Goal: Book appointment/travel/reservation

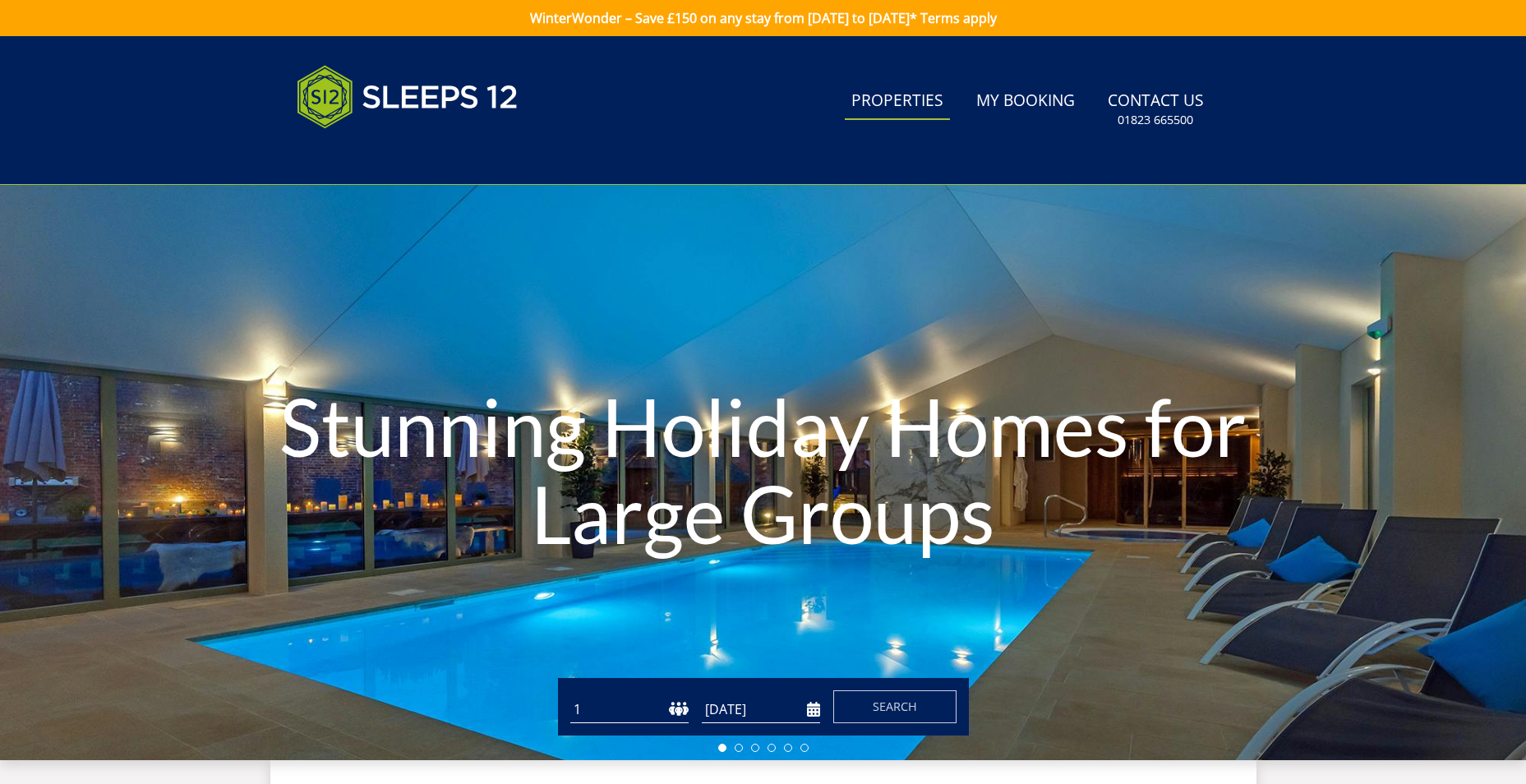
click at [896, 95] on link "Properties" at bounding box center [897, 101] width 105 height 37
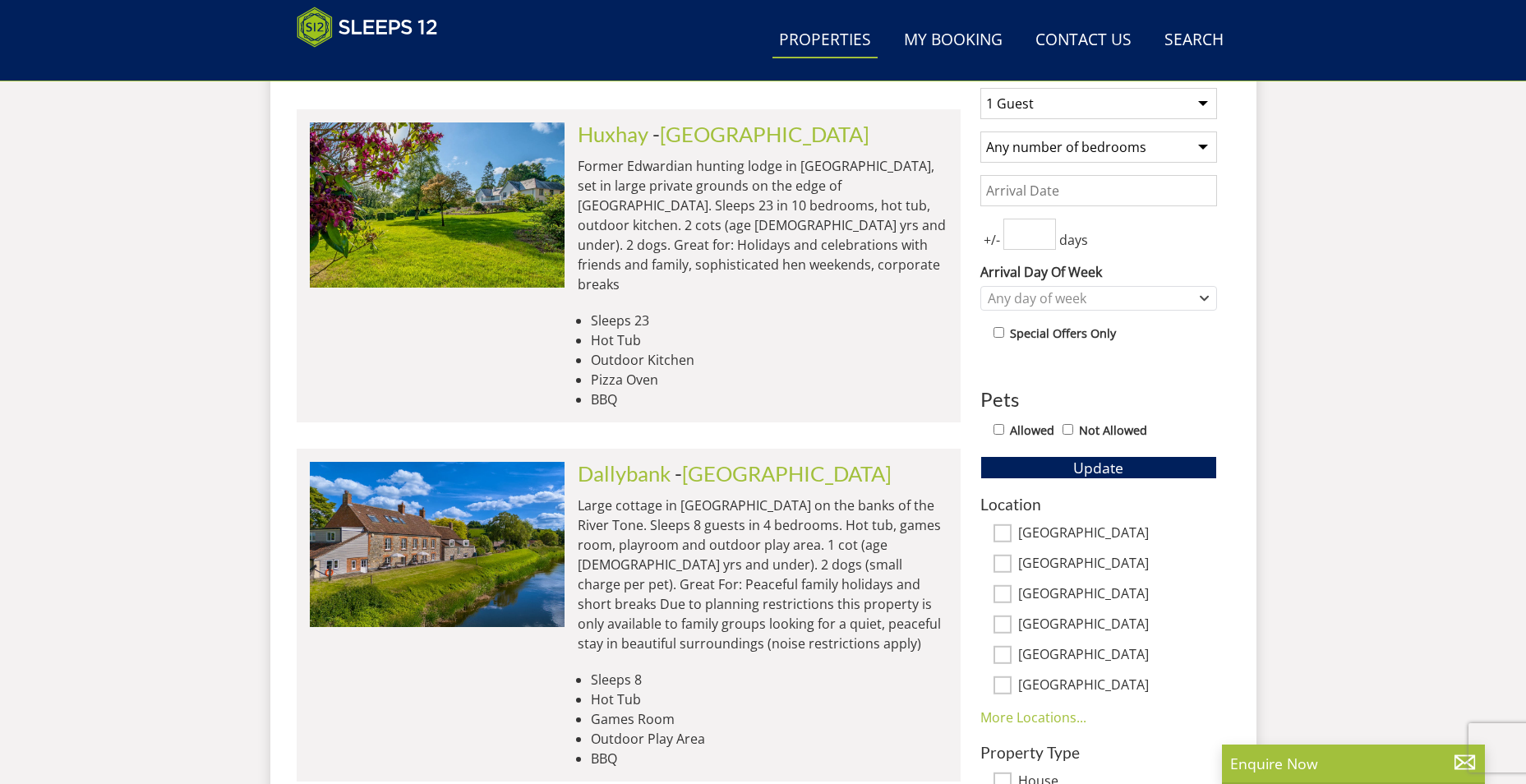
scroll to position [591, 0]
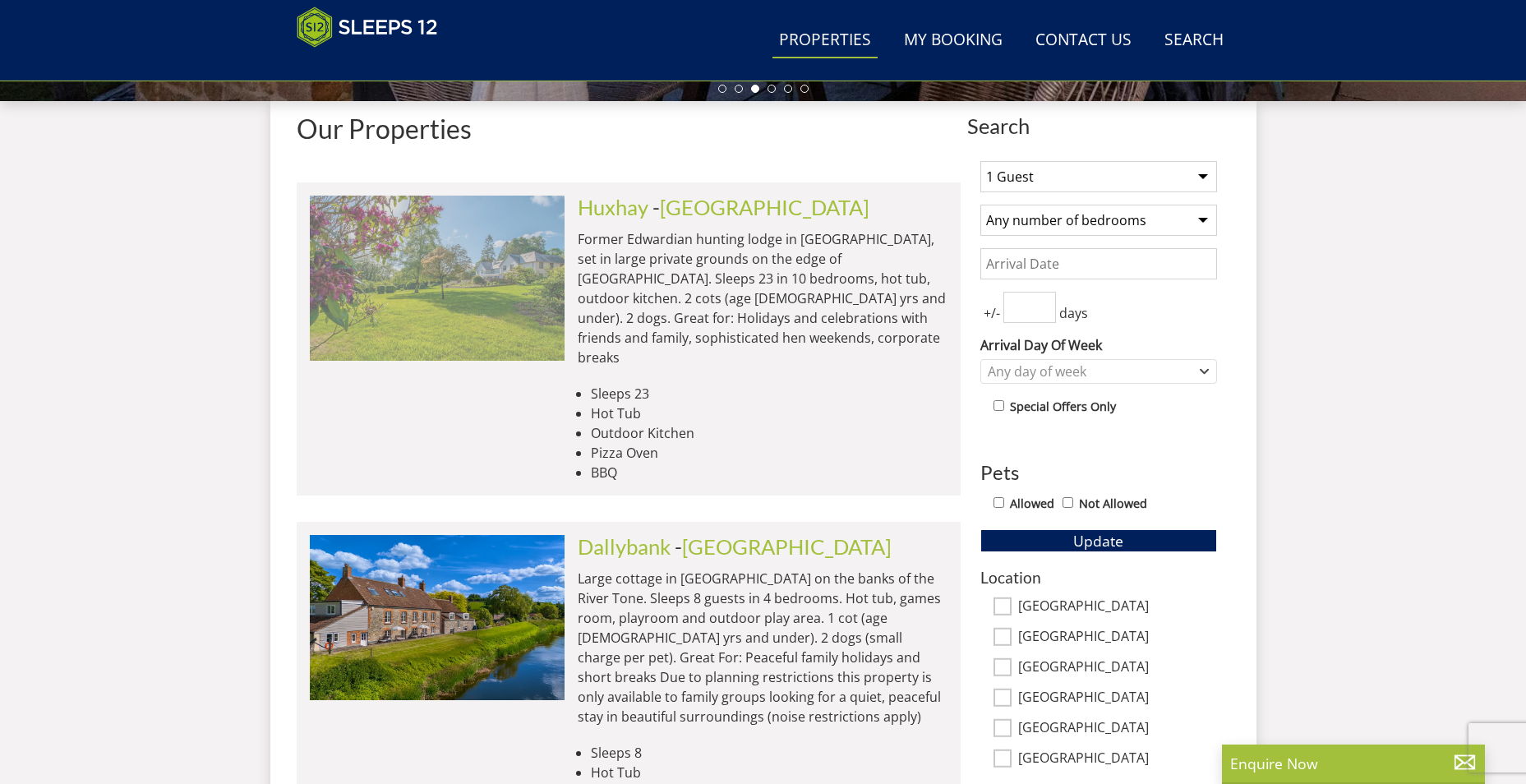
click at [479, 288] on img at bounding box center [438, 277] width 255 height 165
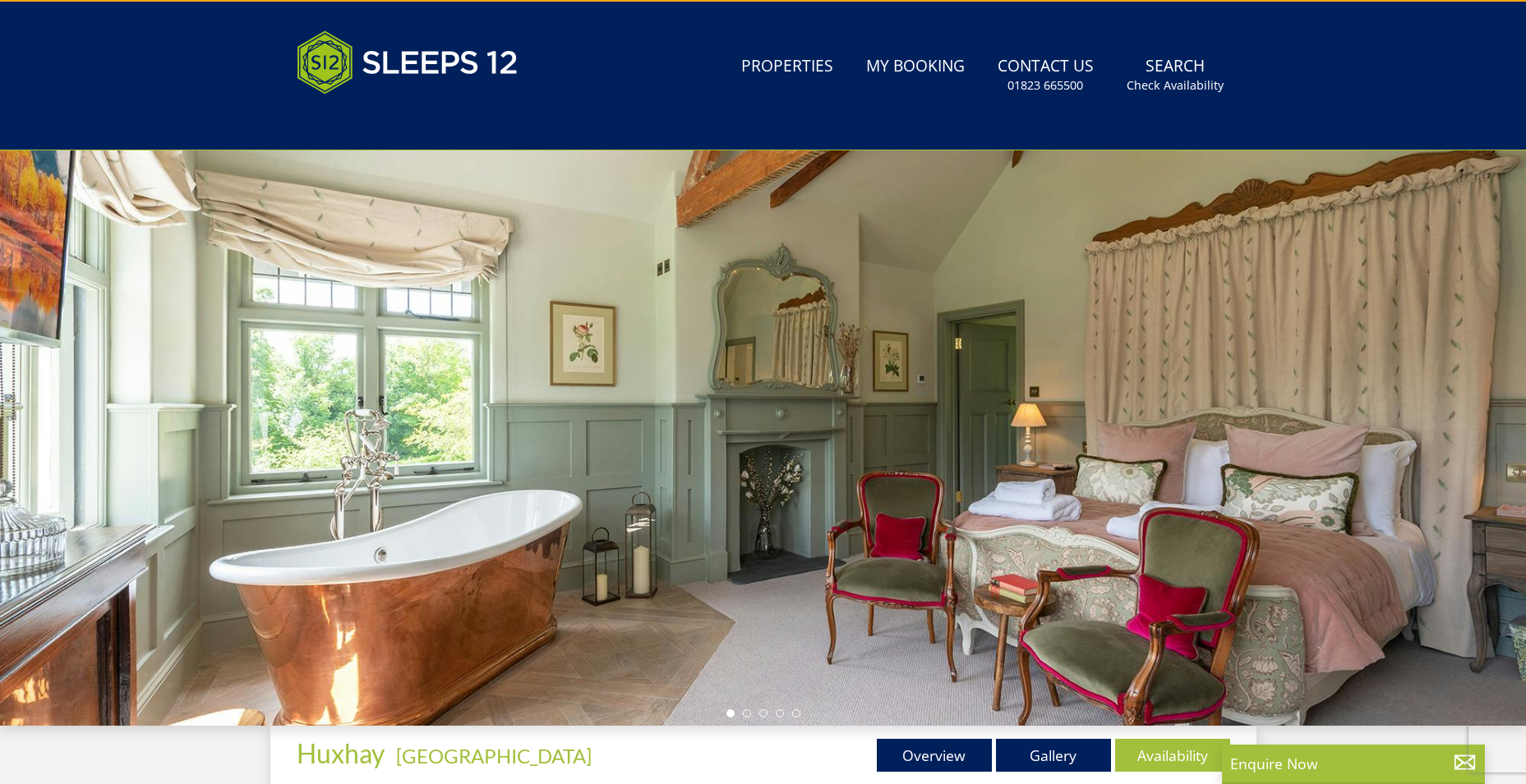
scroll to position [34, 0]
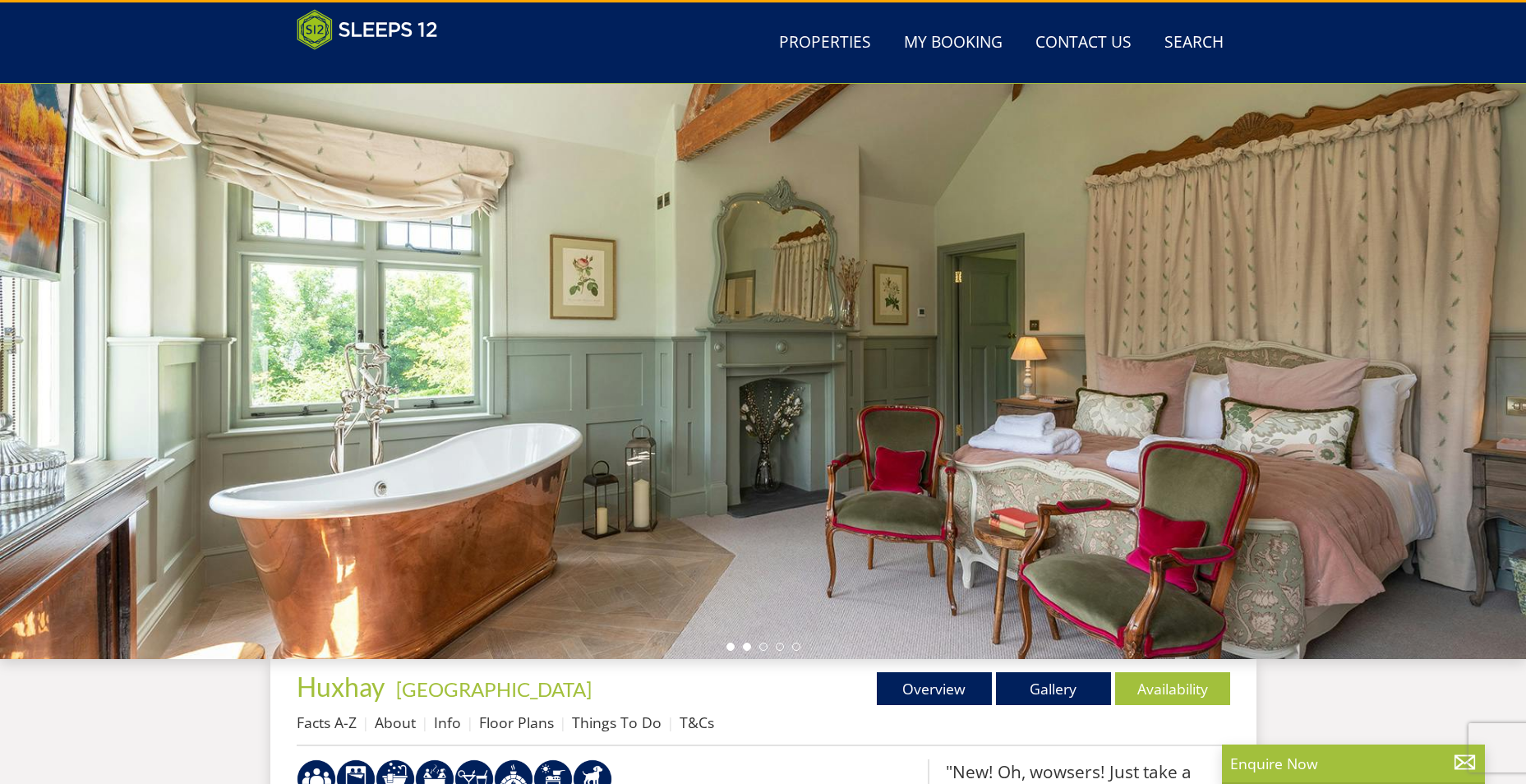
click at [746, 648] on li at bounding box center [747, 647] width 8 height 8
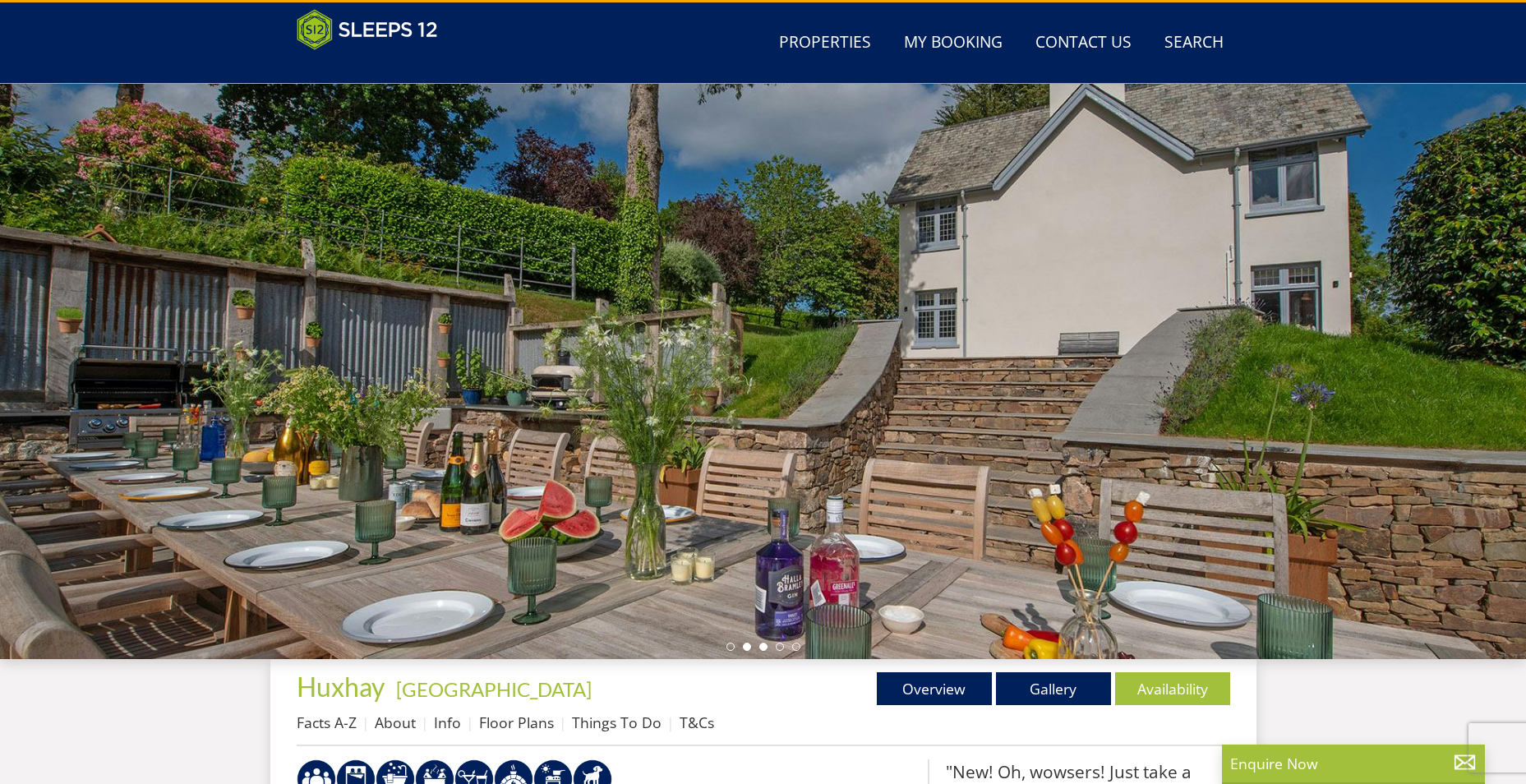
click at [762, 648] on li at bounding box center [763, 647] width 8 height 8
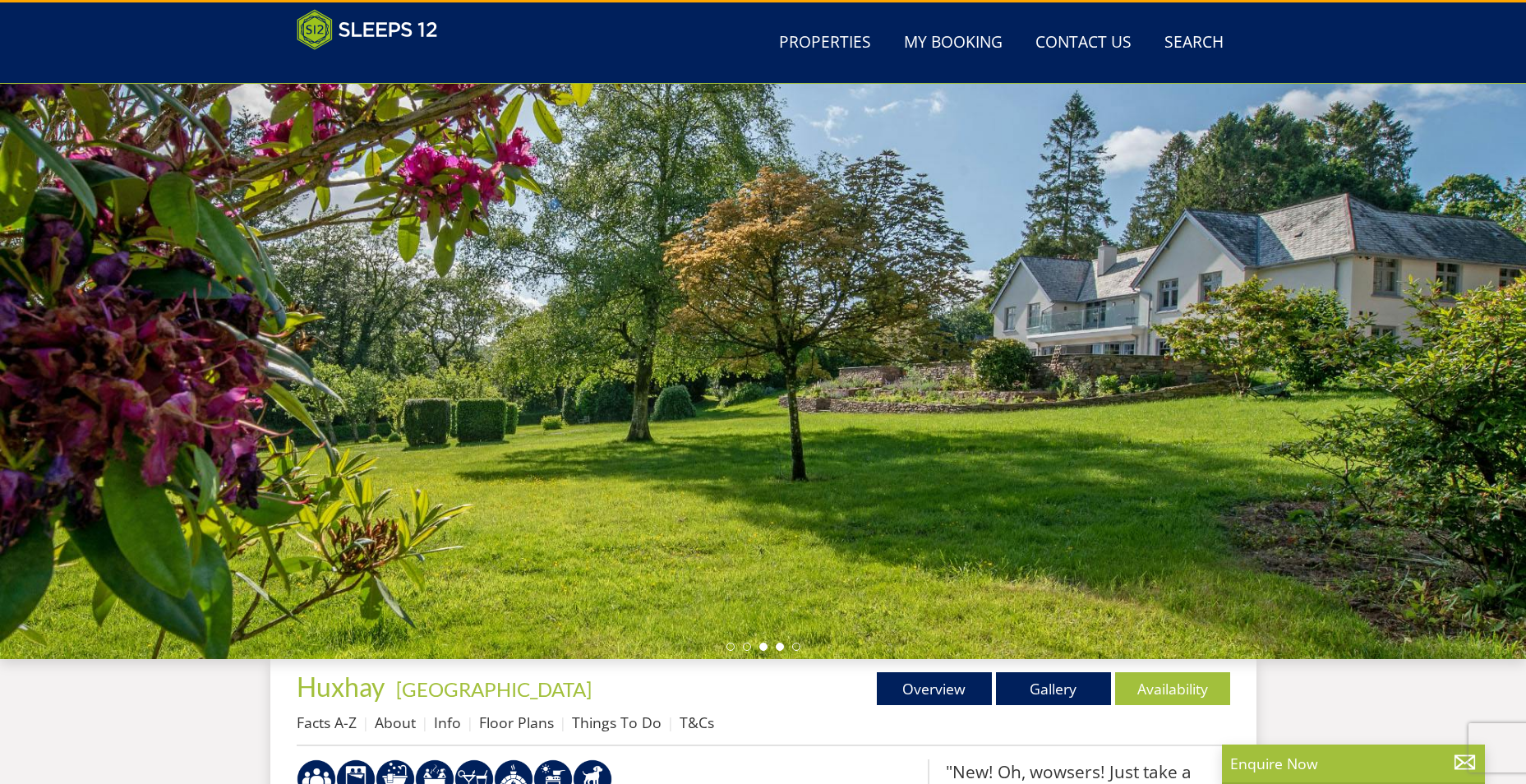
click at [777, 648] on li at bounding box center [780, 647] width 8 height 8
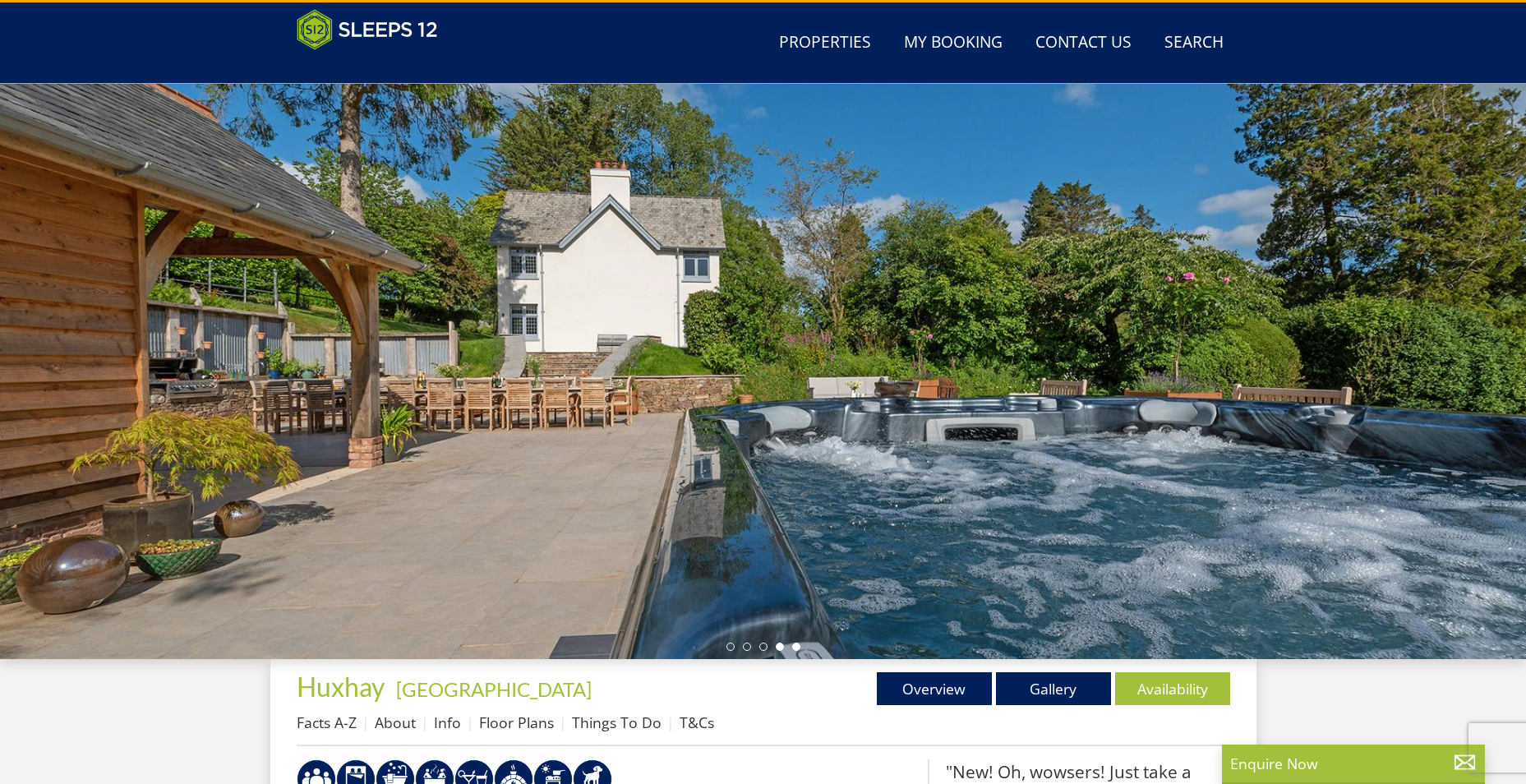
click at [798, 645] on li at bounding box center [796, 647] width 8 height 8
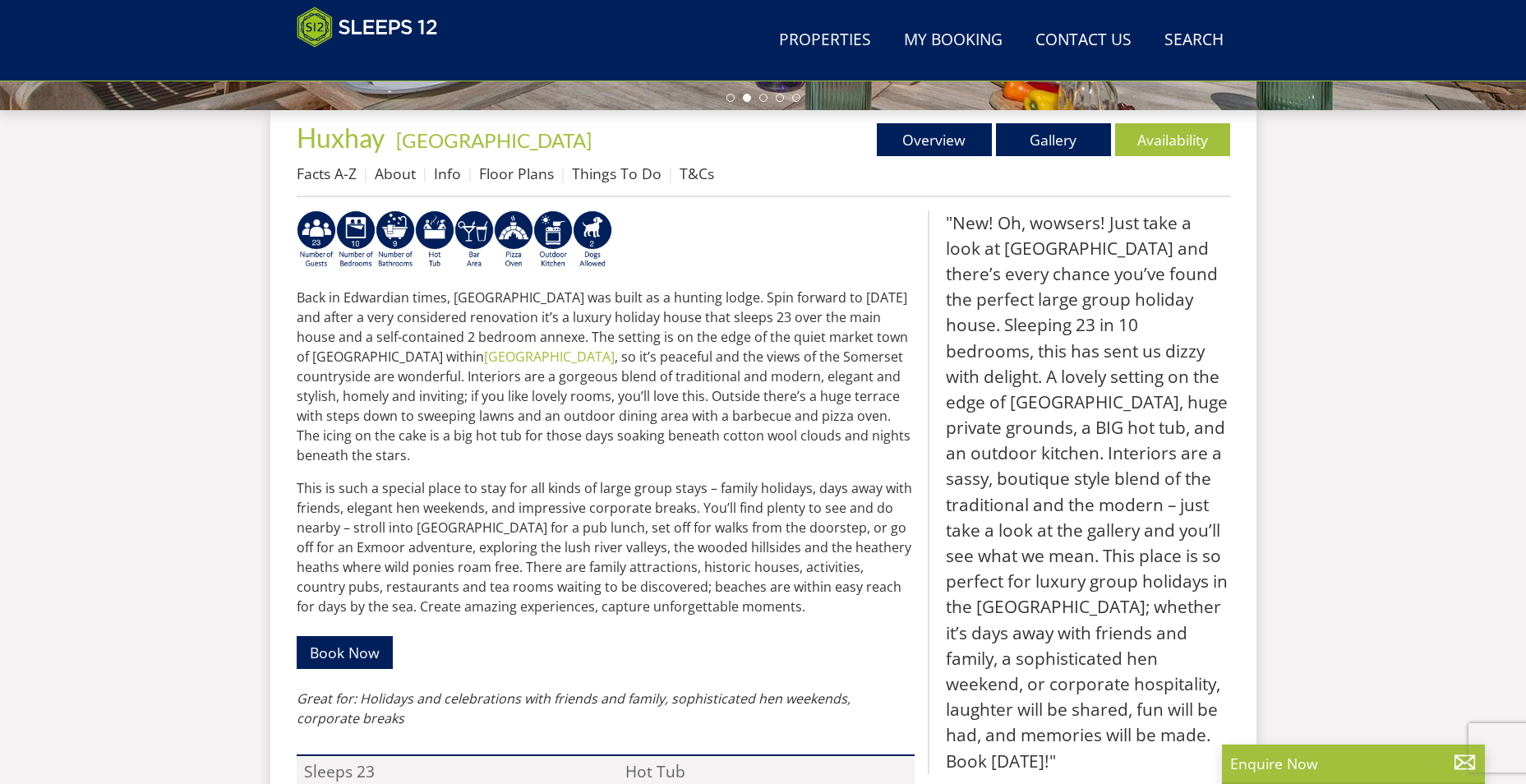
scroll to position [609, 0]
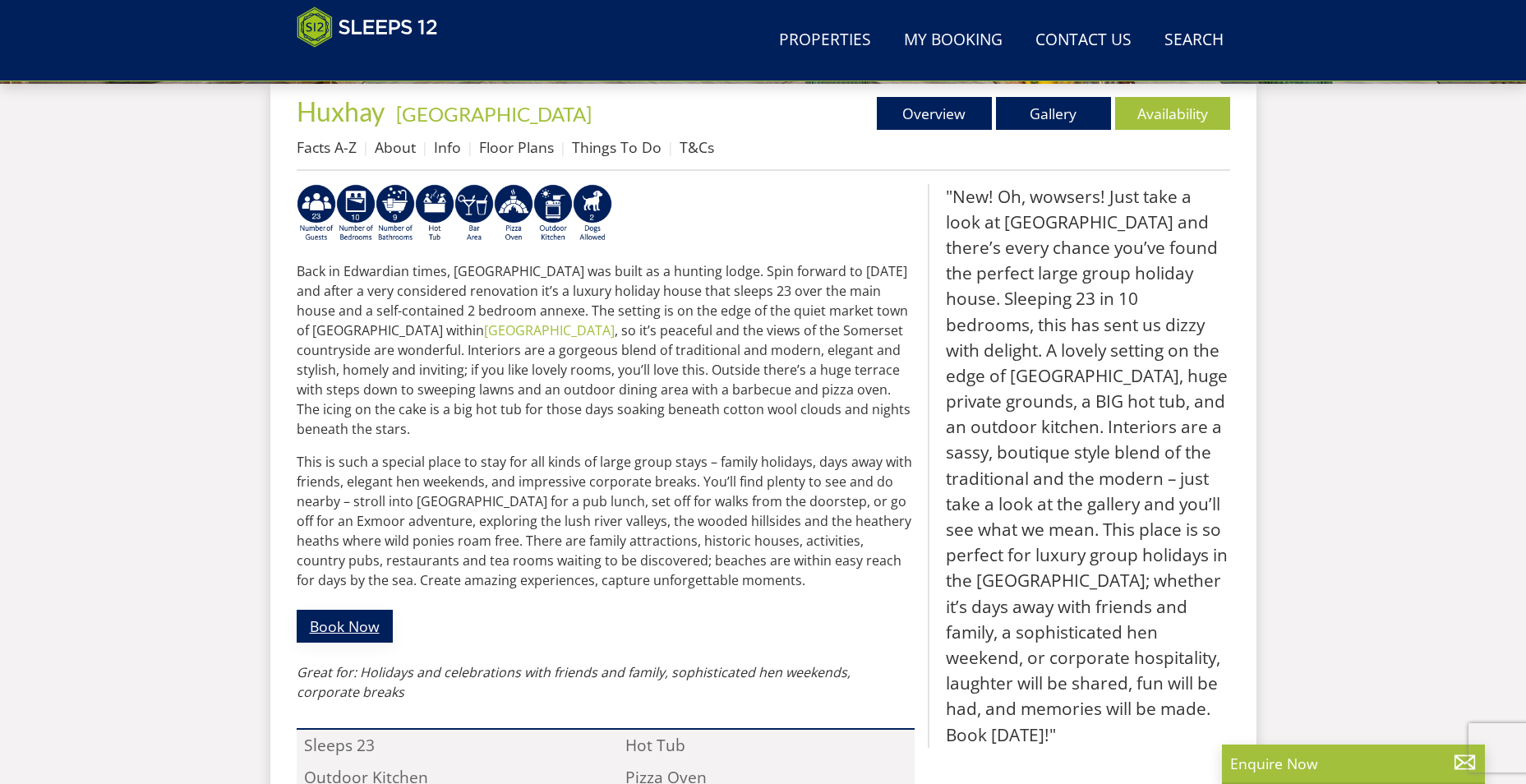
click at [352, 610] on link "Book Now" at bounding box center [345, 625] width 96 height 32
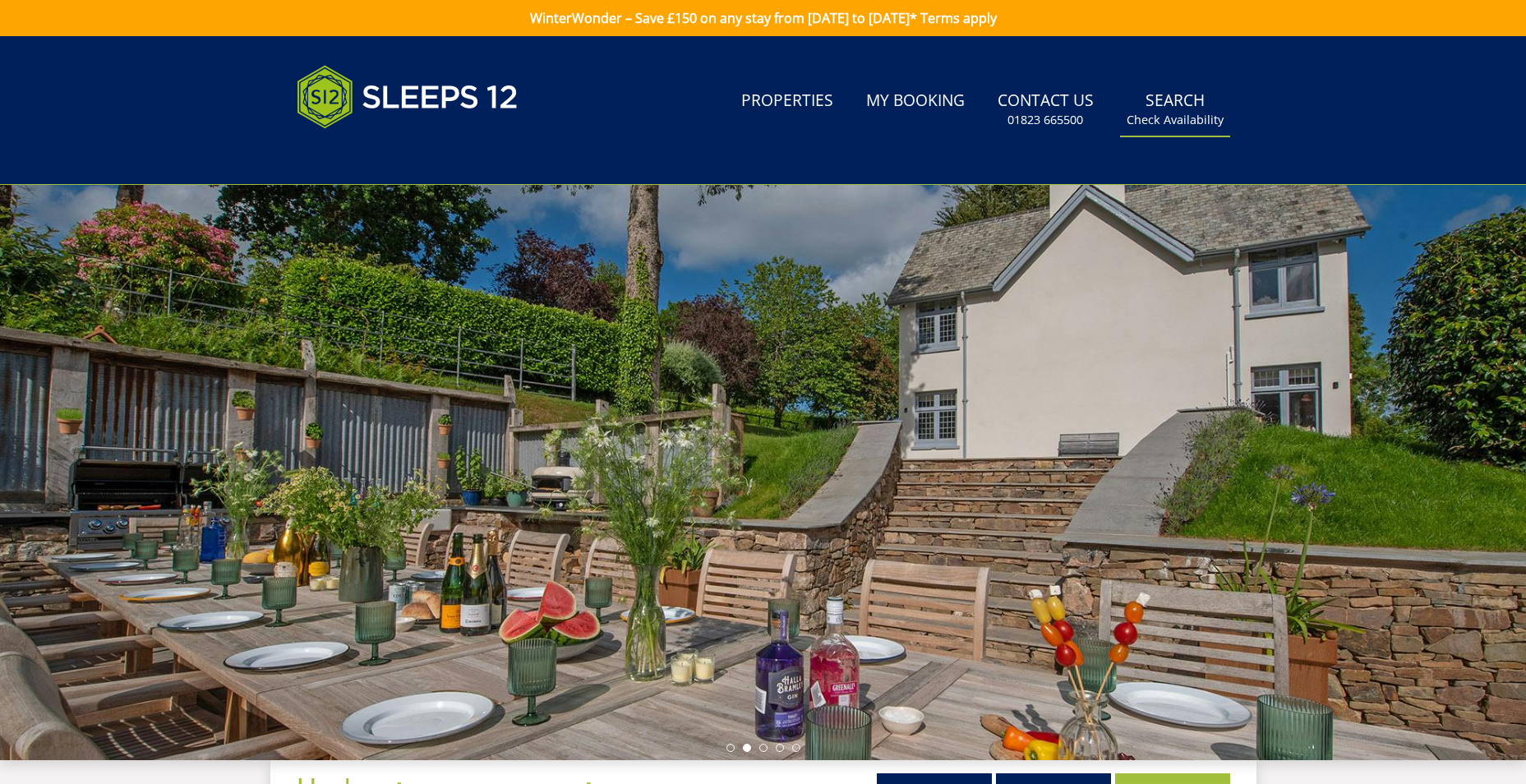
click at [1198, 114] on small "Check Availability" at bounding box center [1174, 120] width 97 height 17
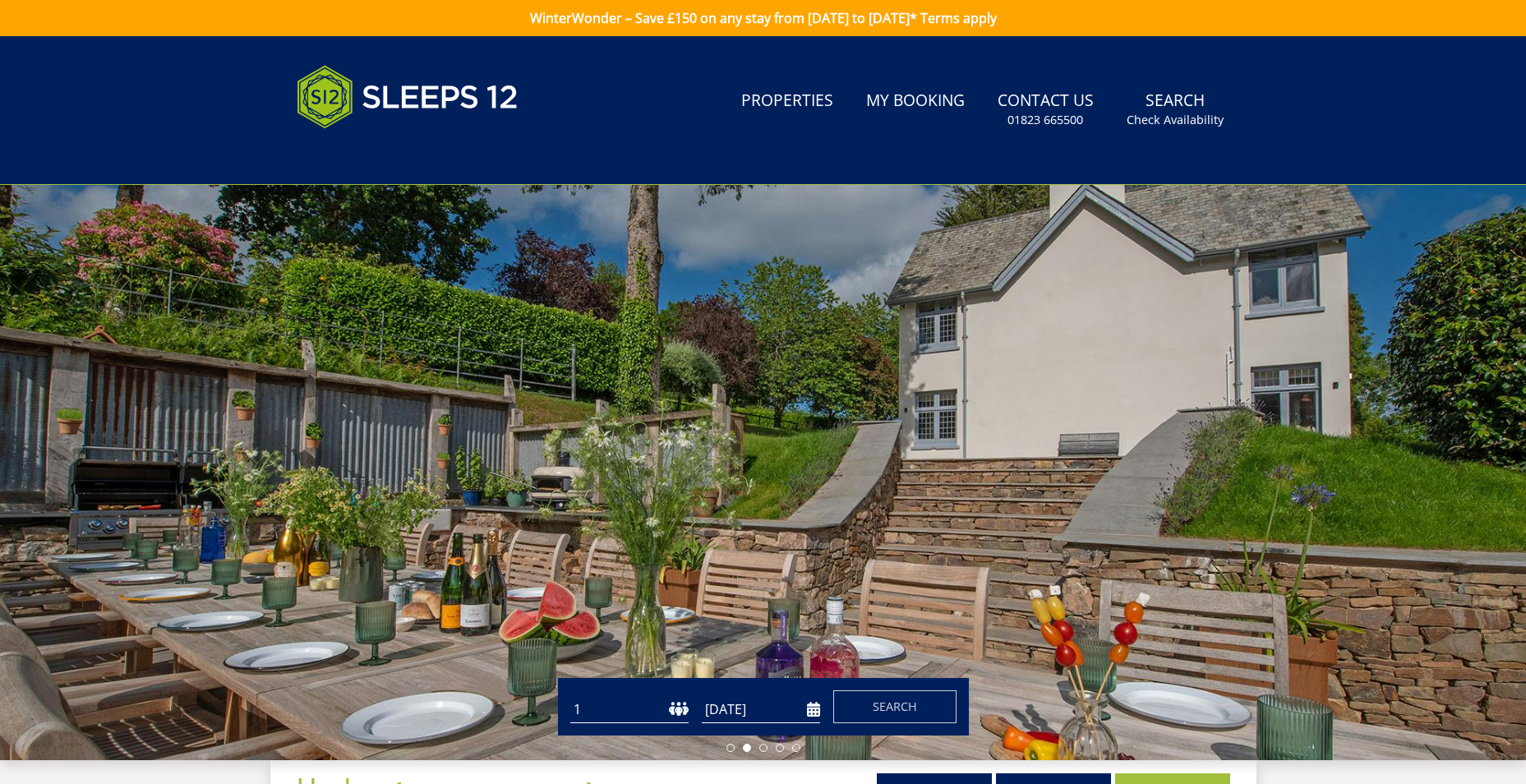
click at [730, 713] on input "[DATE]" at bounding box center [760, 709] width 118 height 27
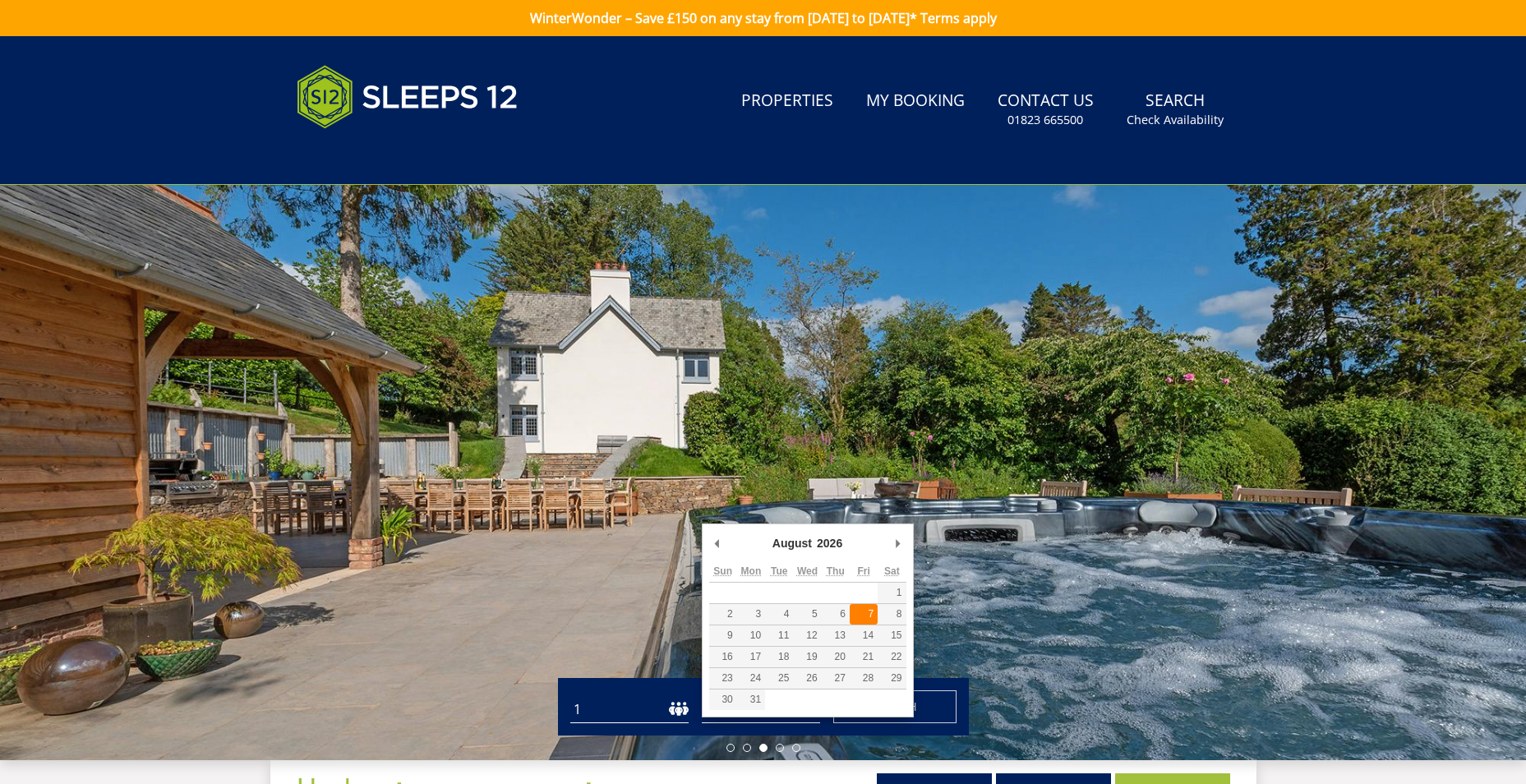
type input "[DATE]"
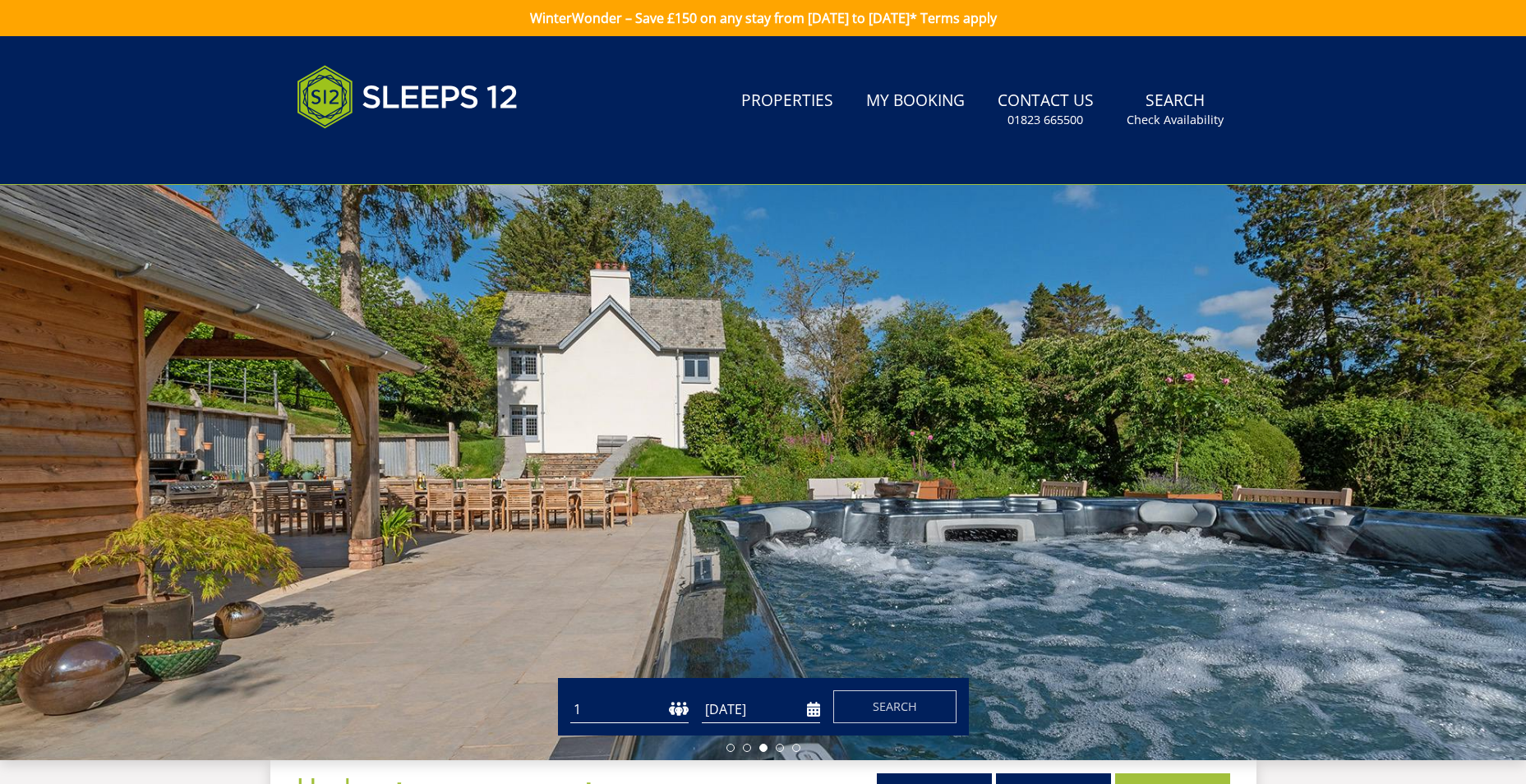
click at [648, 714] on select "1 2 3 4 5 6 7 8 9 10 11 12 13 14 15 16 17 18 19 20 21 22 23 24 25 26 27 28 29 3…" at bounding box center [629, 709] width 118 height 27
select select "18"
click at [570, 696] on select "1 2 3 4 5 6 7 8 9 10 11 12 13 14 15 16 17 18 19 20 21 22 23 24 25 26 27 28 29 3…" at bounding box center [629, 709] width 118 height 27
click at [916, 704] on span "Search" at bounding box center [895, 705] width 45 height 16
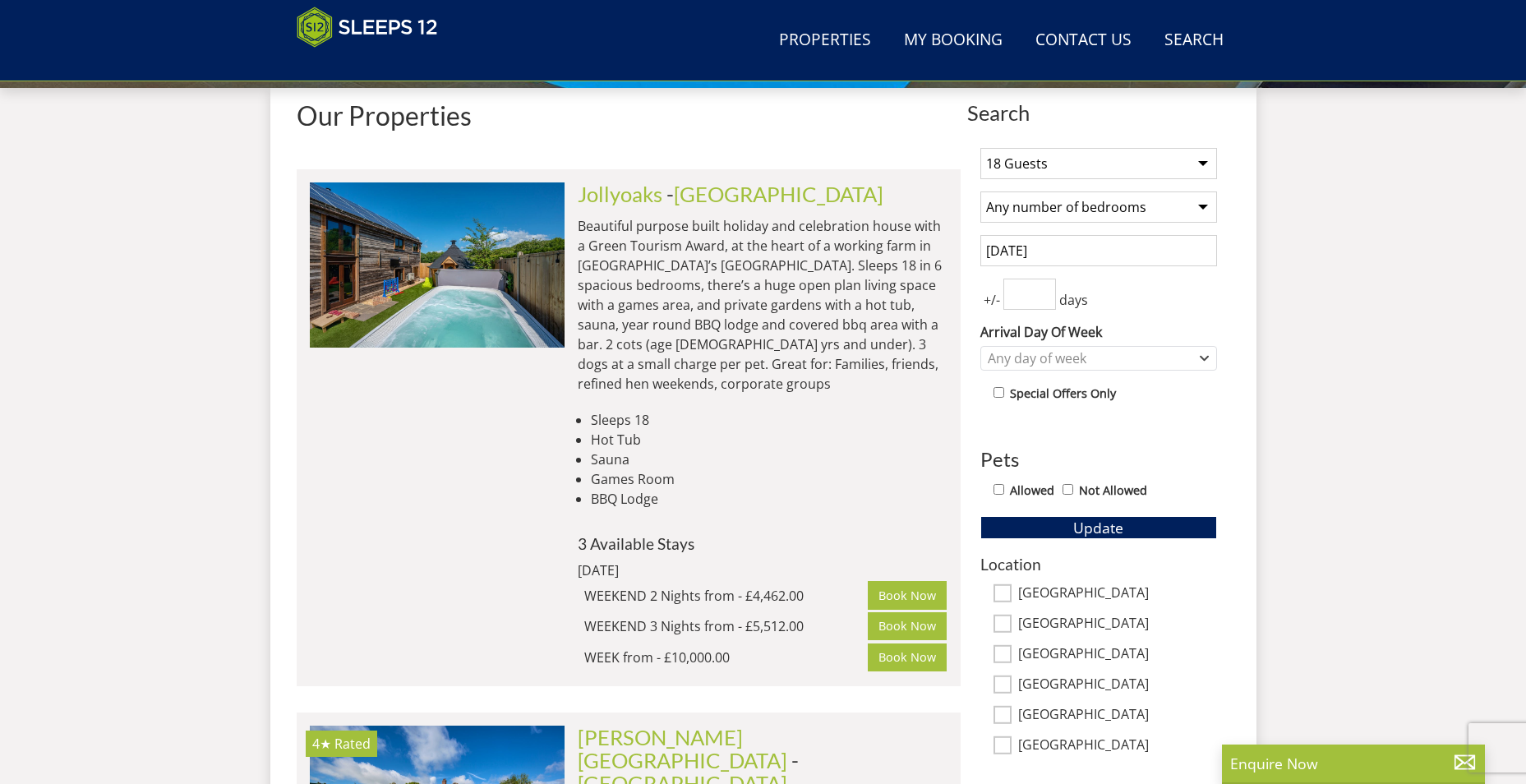
scroll to position [605, 0]
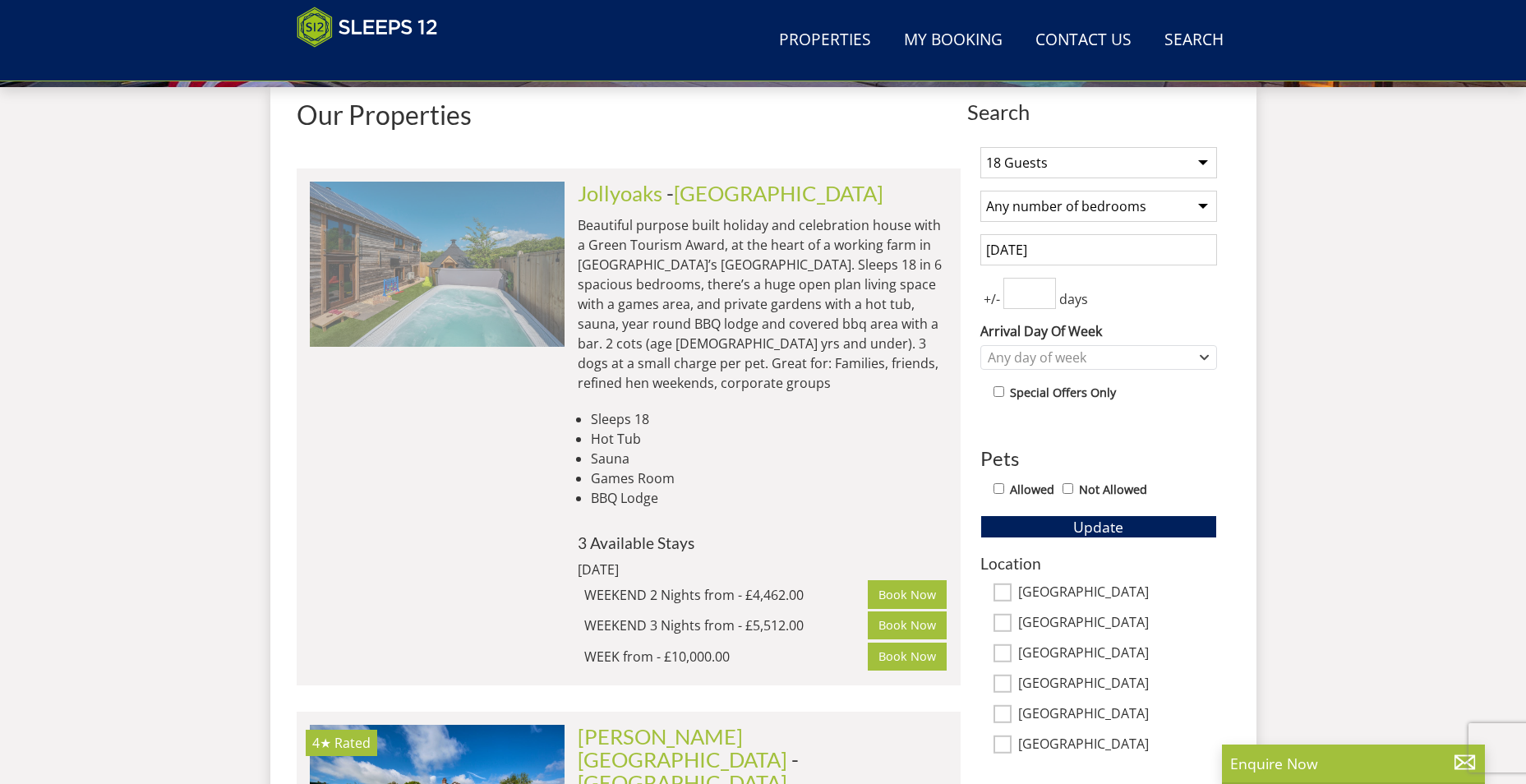
click at [415, 310] on img at bounding box center [438, 264] width 255 height 165
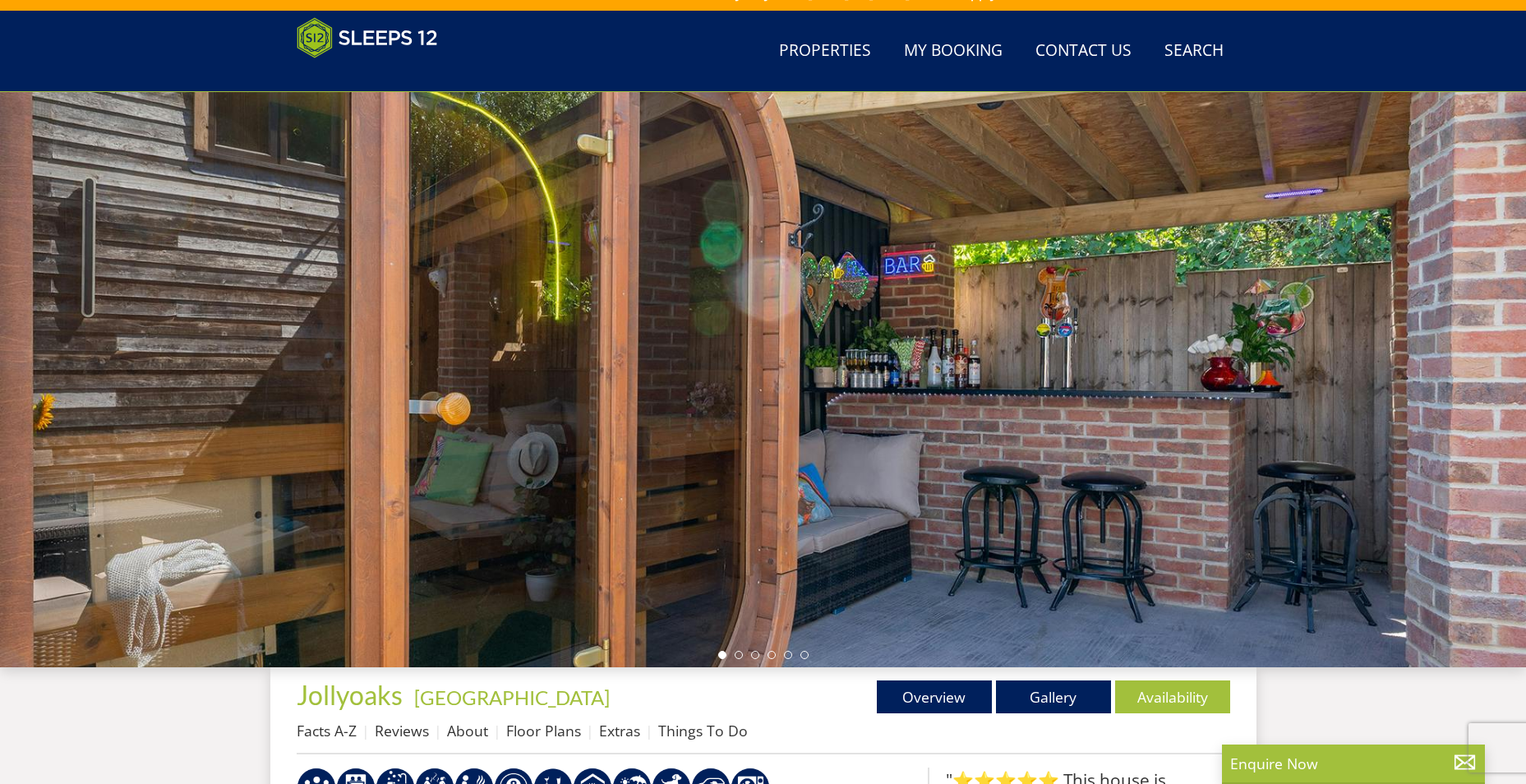
scroll to position [19, 0]
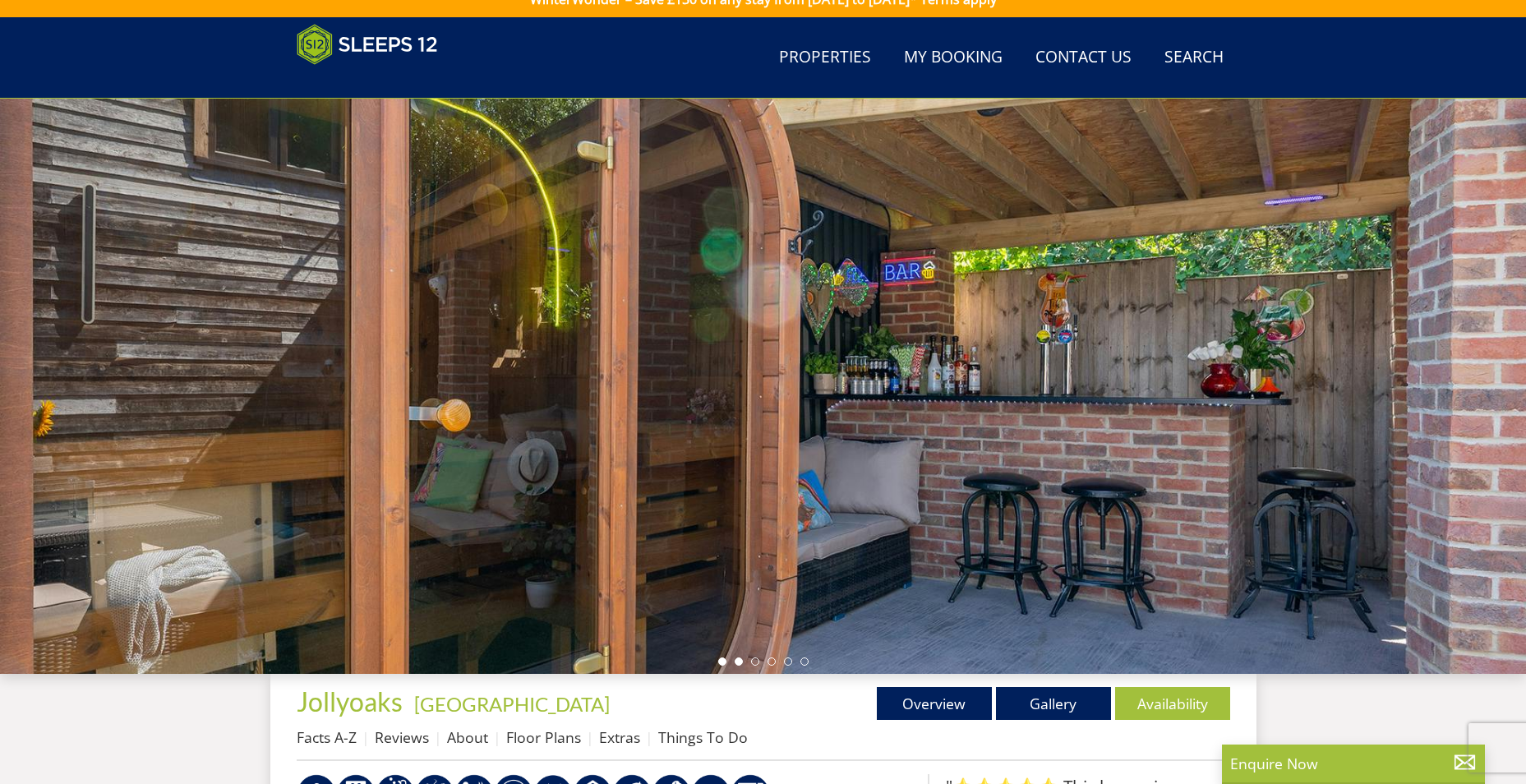
click at [738, 659] on li at bounding box center [739, 662] width 8 height 8
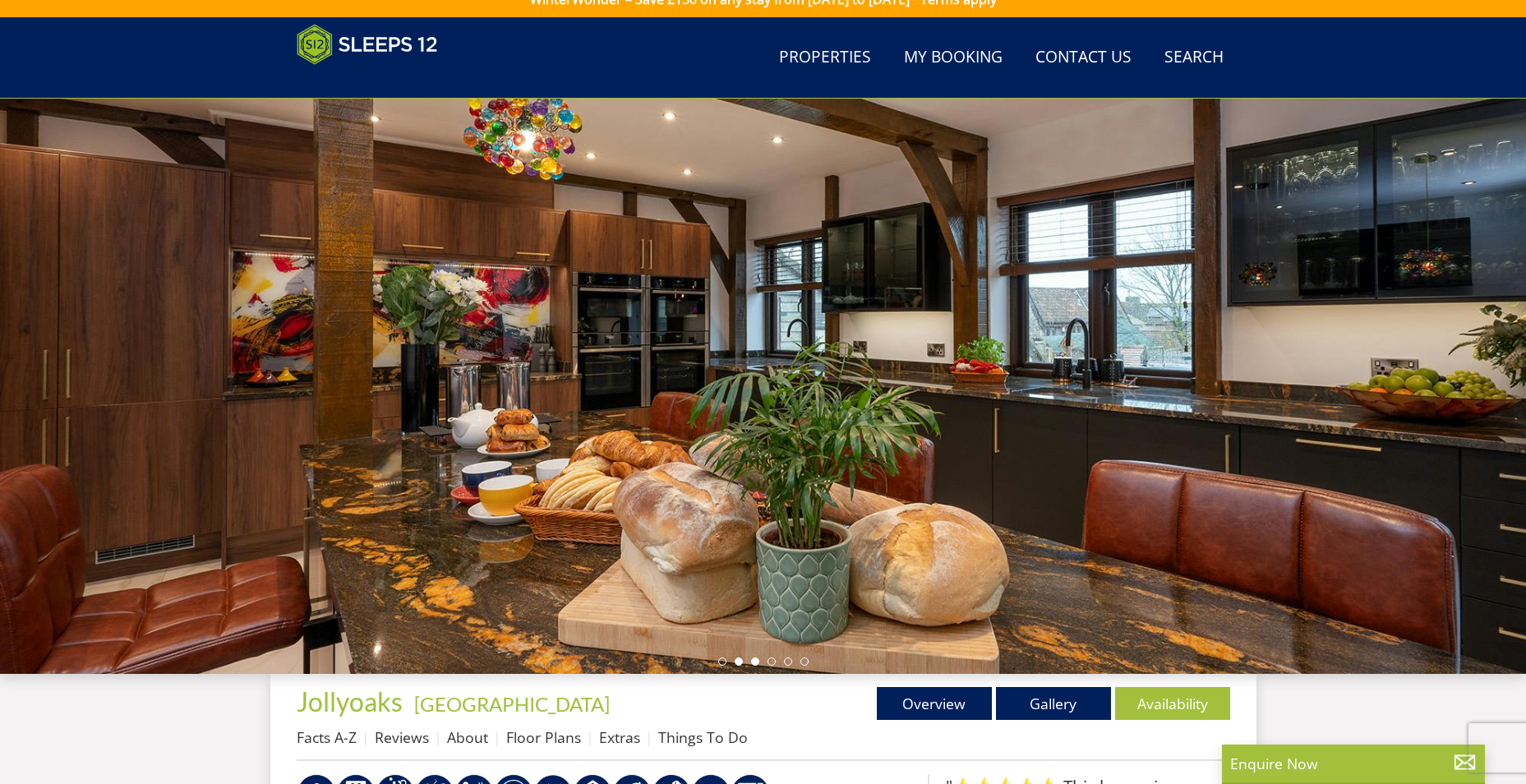
click at [754, 662] on li at bounding box center [755, 662] width 8 height 8
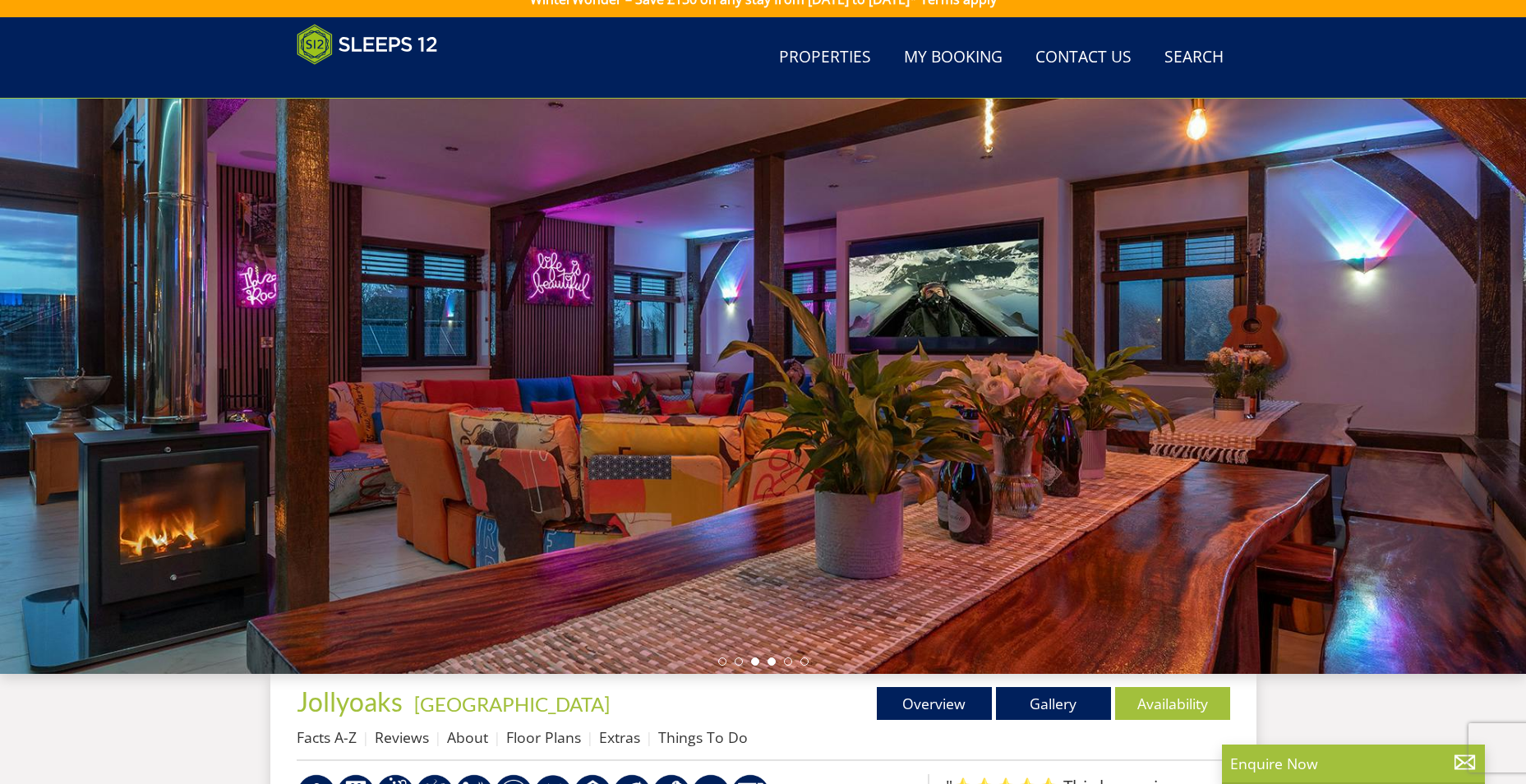
click at [768, 661] on li at bounding box center [772, 662] width 8 height 8
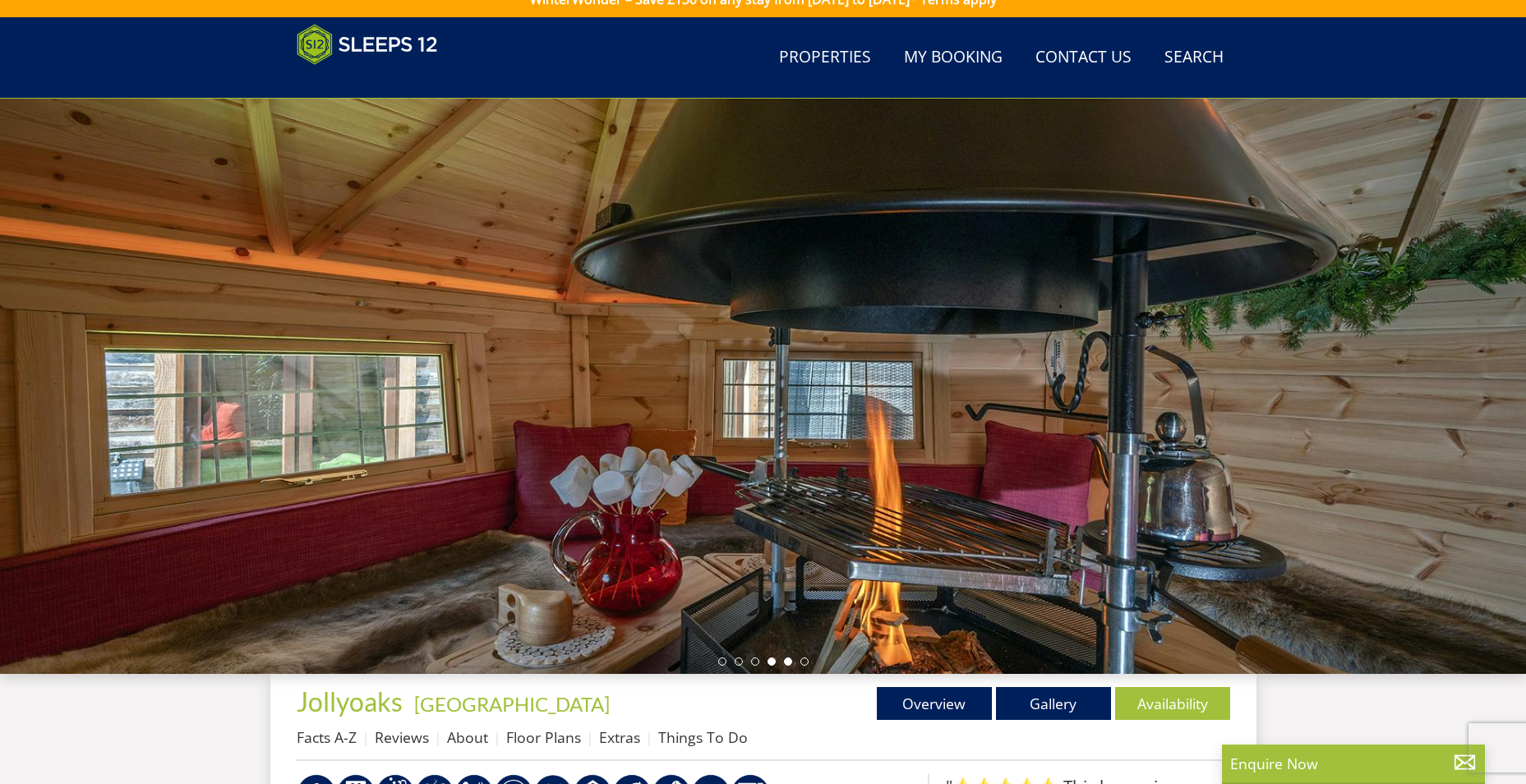
click at [786, 662] on li at bounding box center [788, 662] width 8 height 8
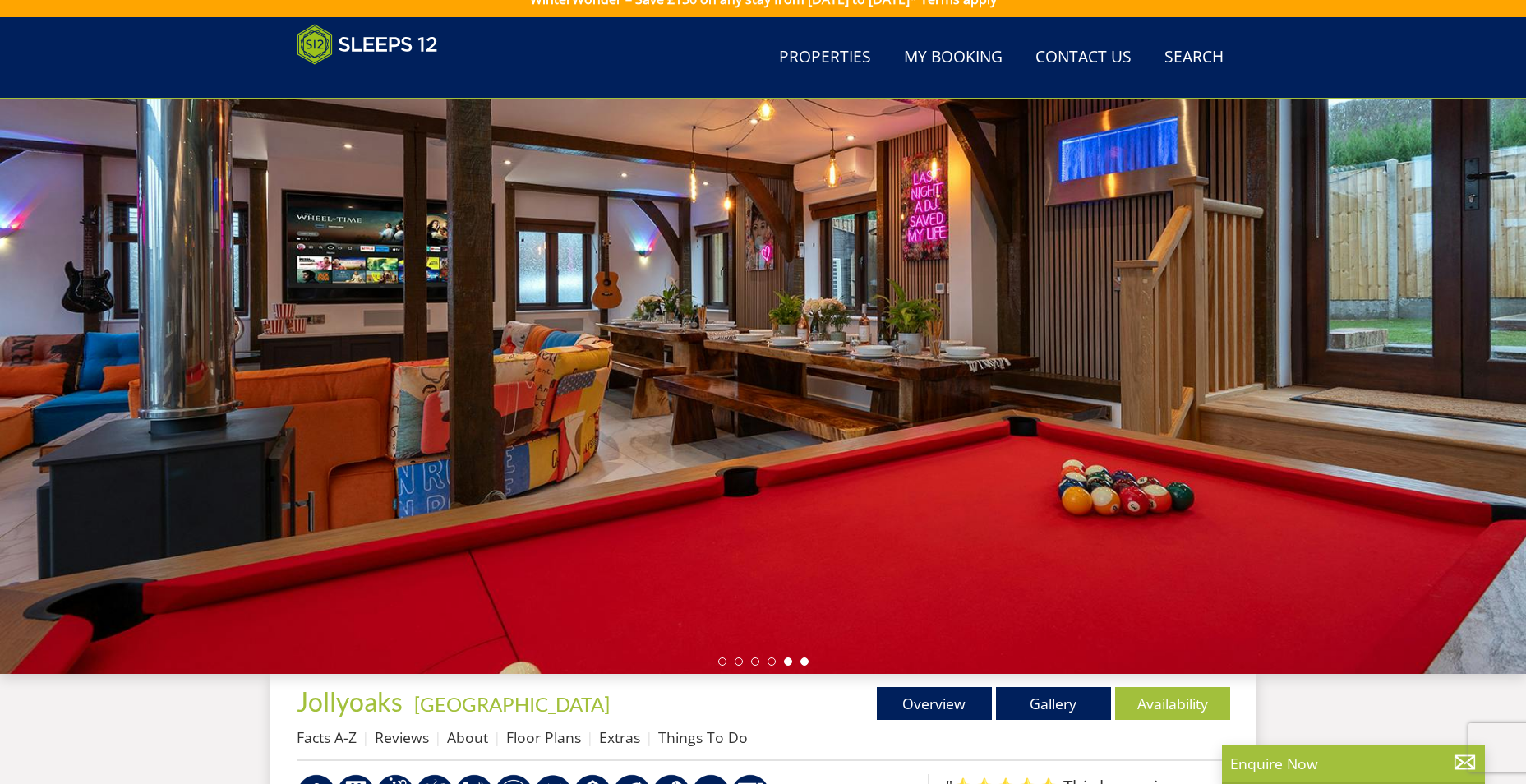
click at [804, 663] on li at bounding box center [805, 662] width 8 height 8
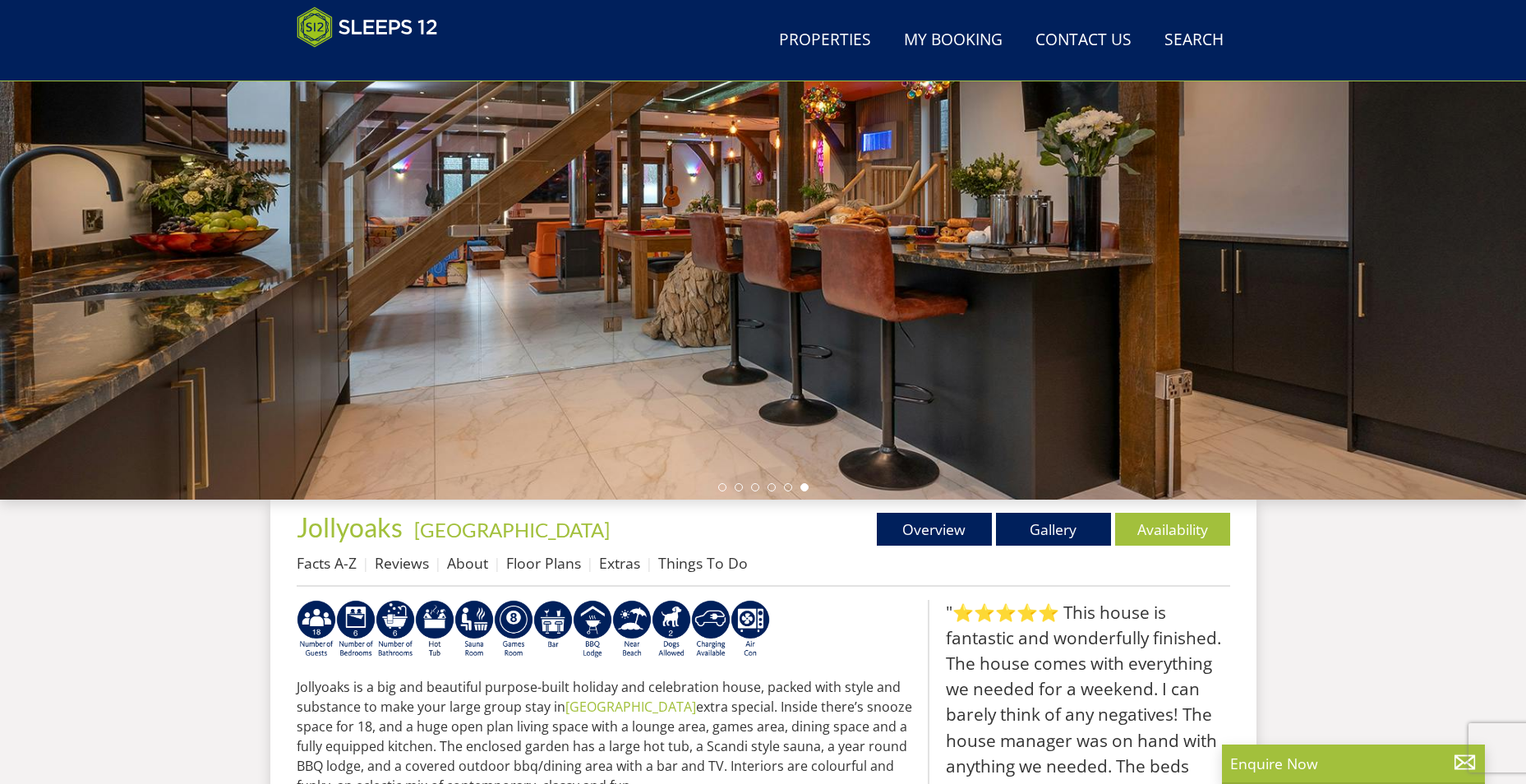
scroll to position [430, 0]
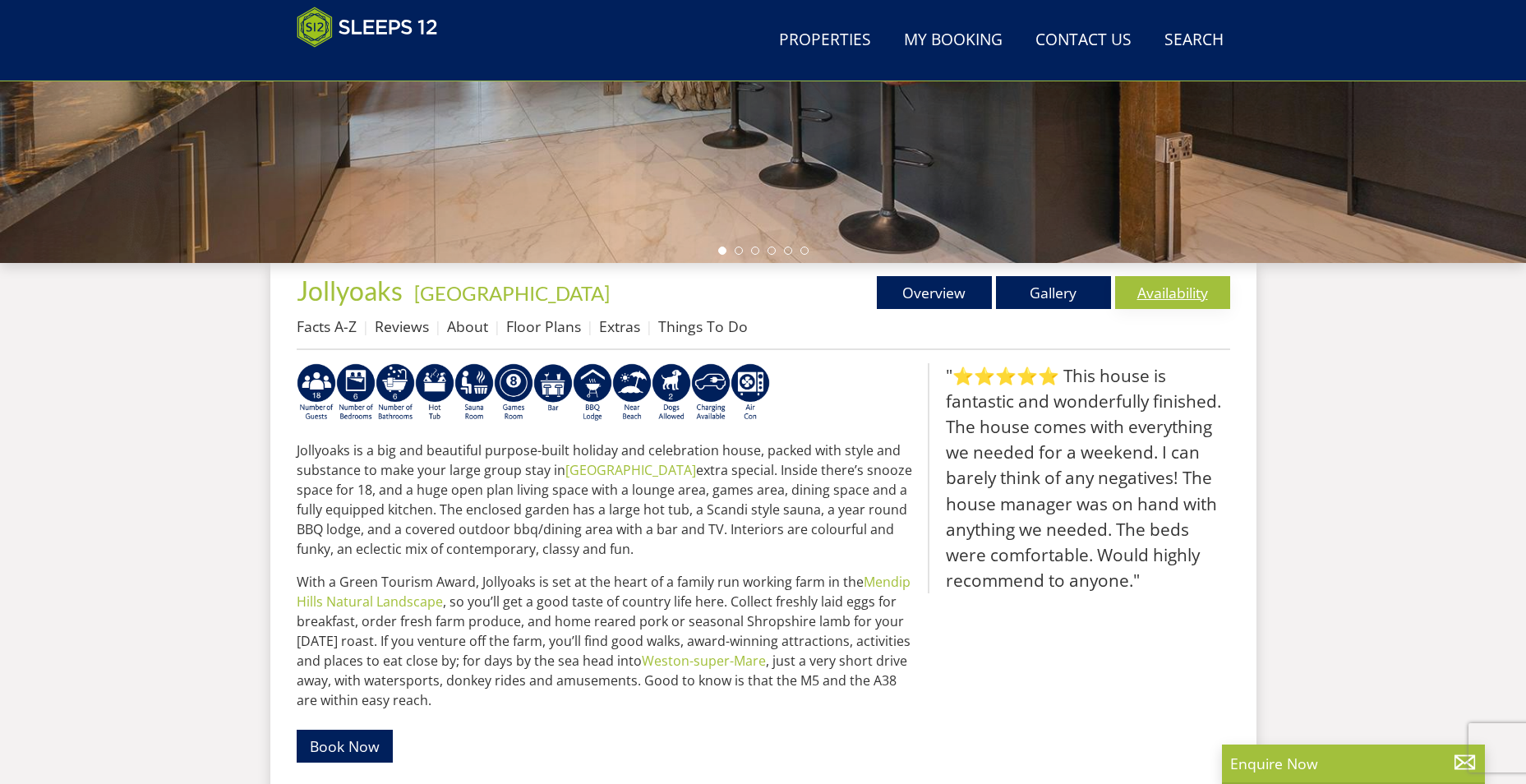
click at [1177, 296] on link "Availability" at bounding box center [1172, 293] width 115 height 33
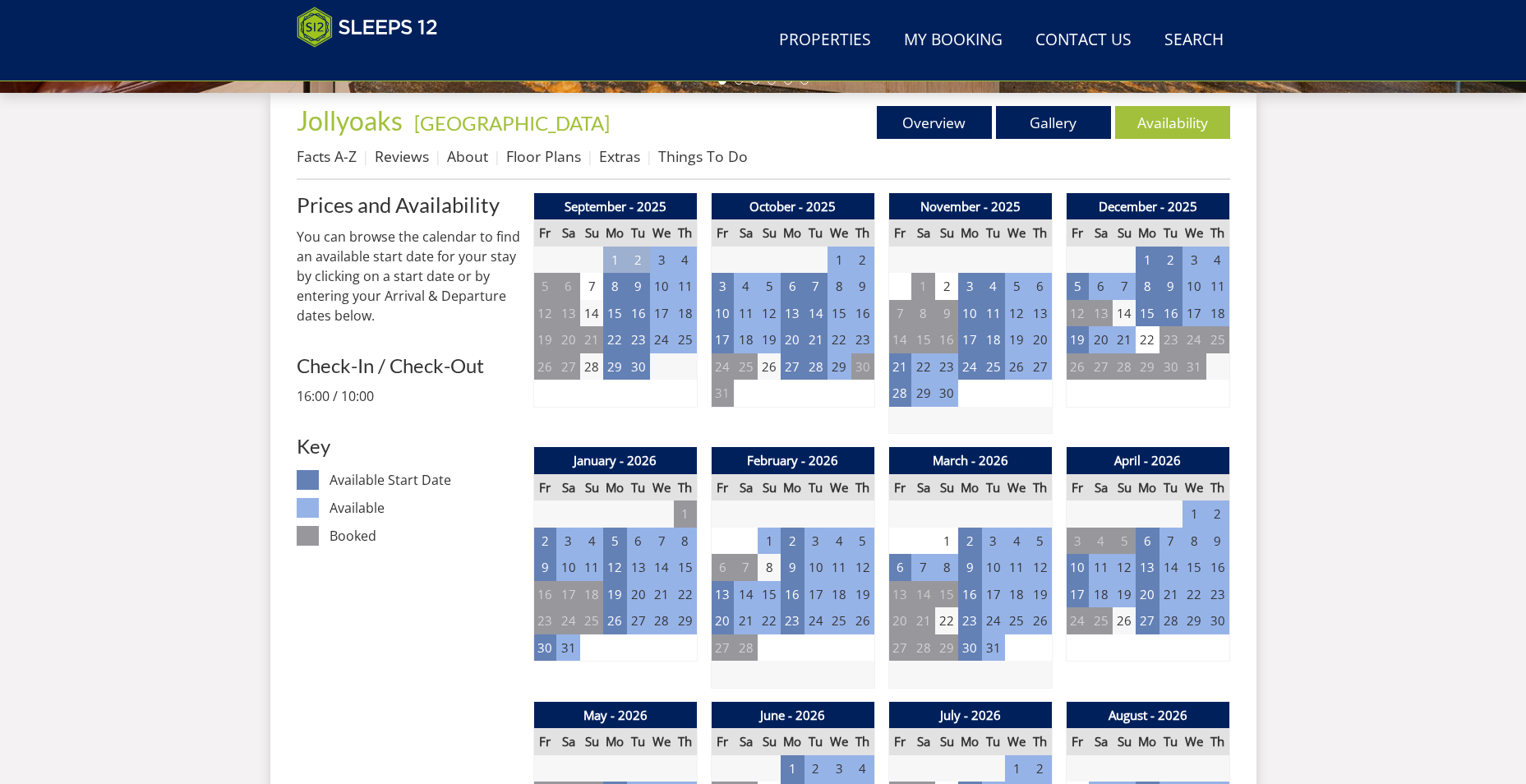
scroll to position [601, 0]
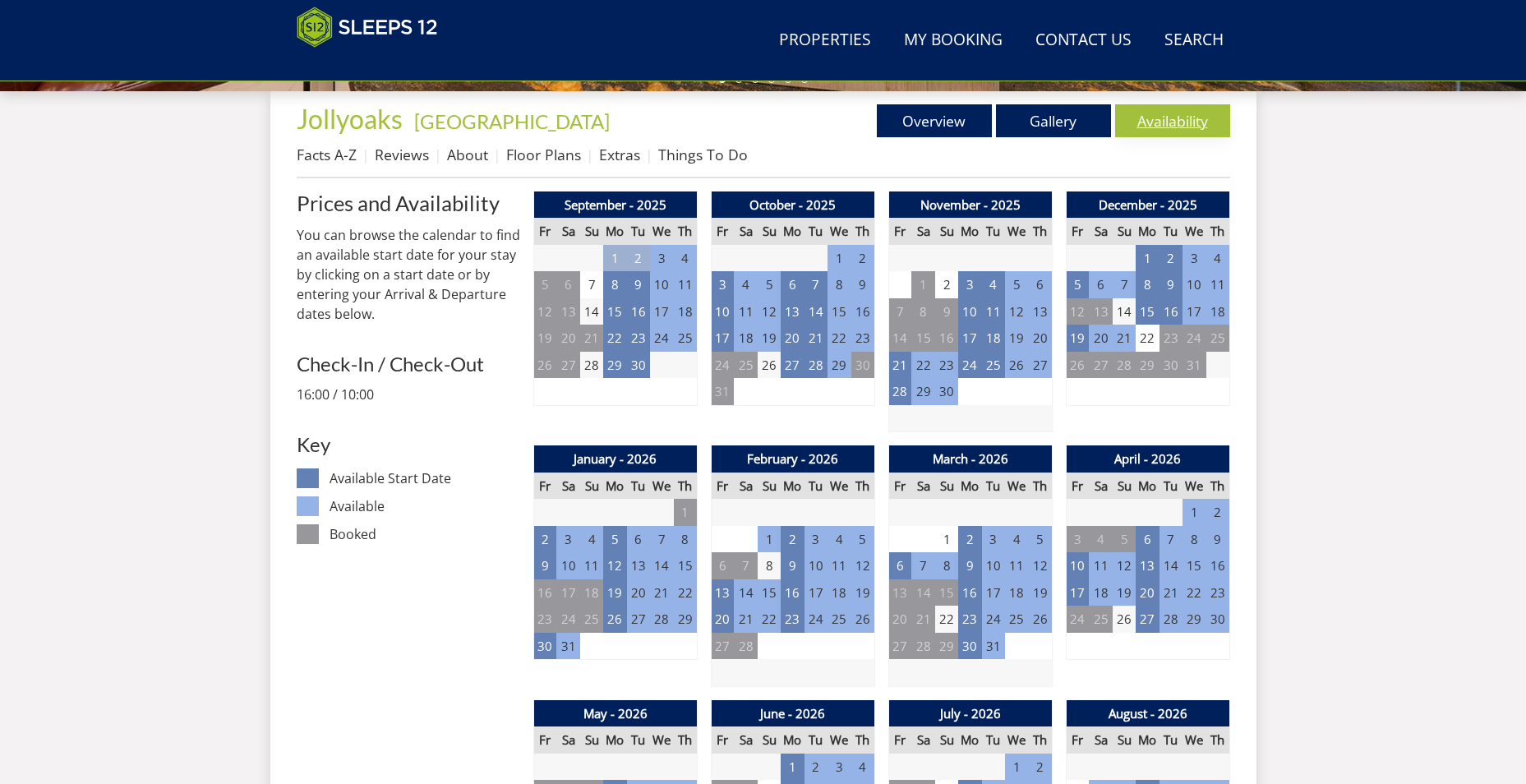
click at [1160, 116] on link "Availability" at bounding box center [1172, 121] width 115 height 33
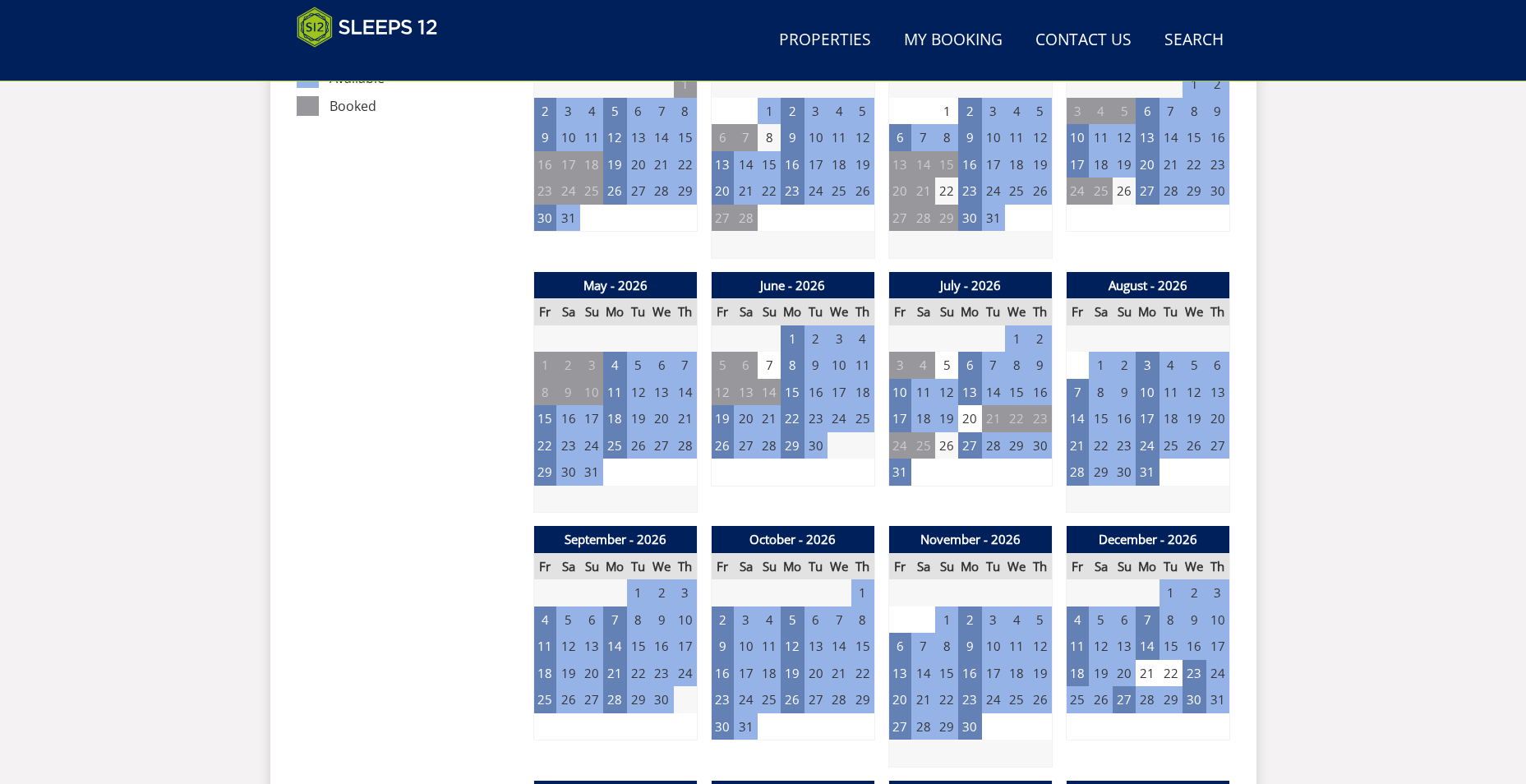
scroll to position [848, 0]
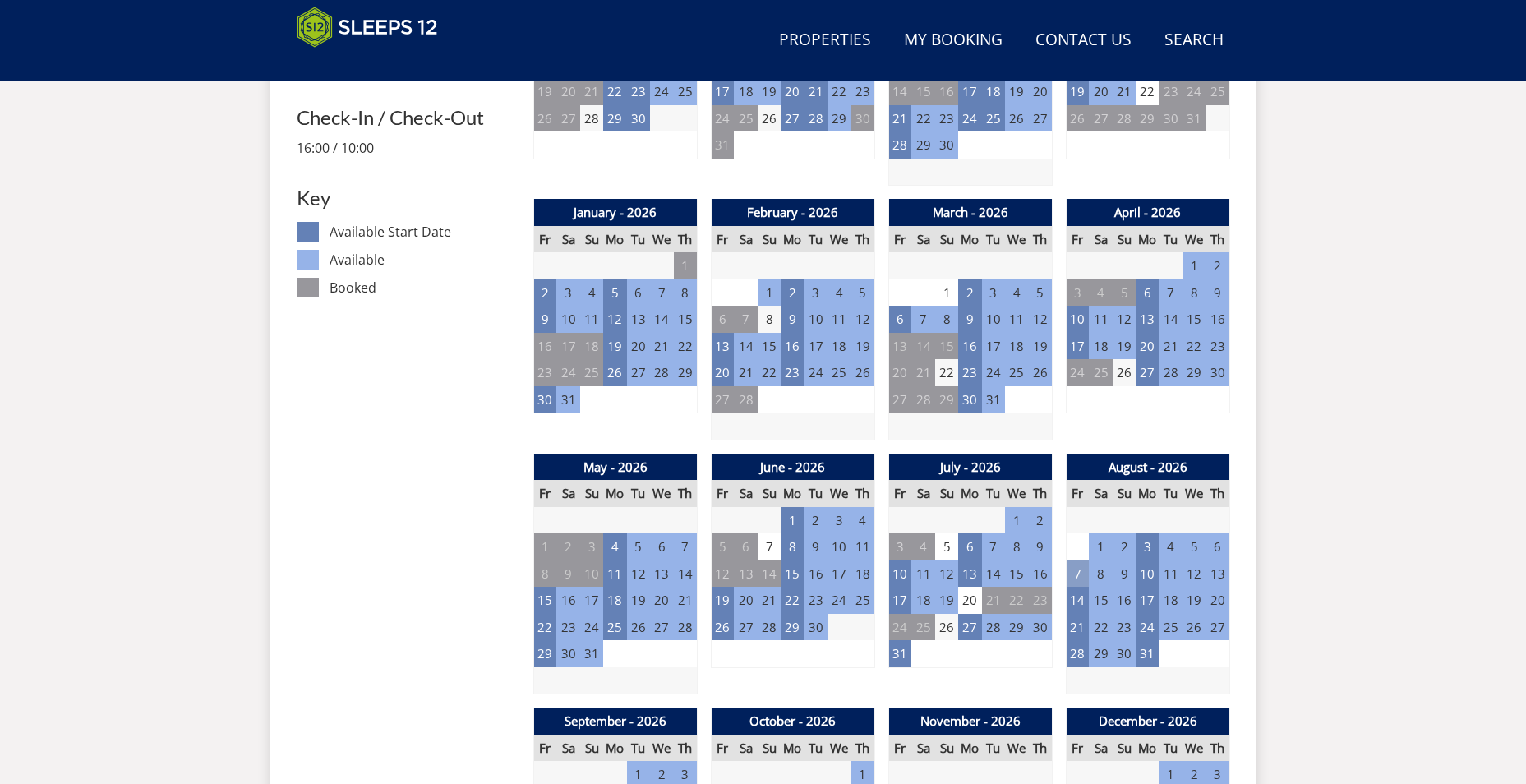
click at [1074, 574] on td "7" at bounding box center [1078, 574] width 23 height 27
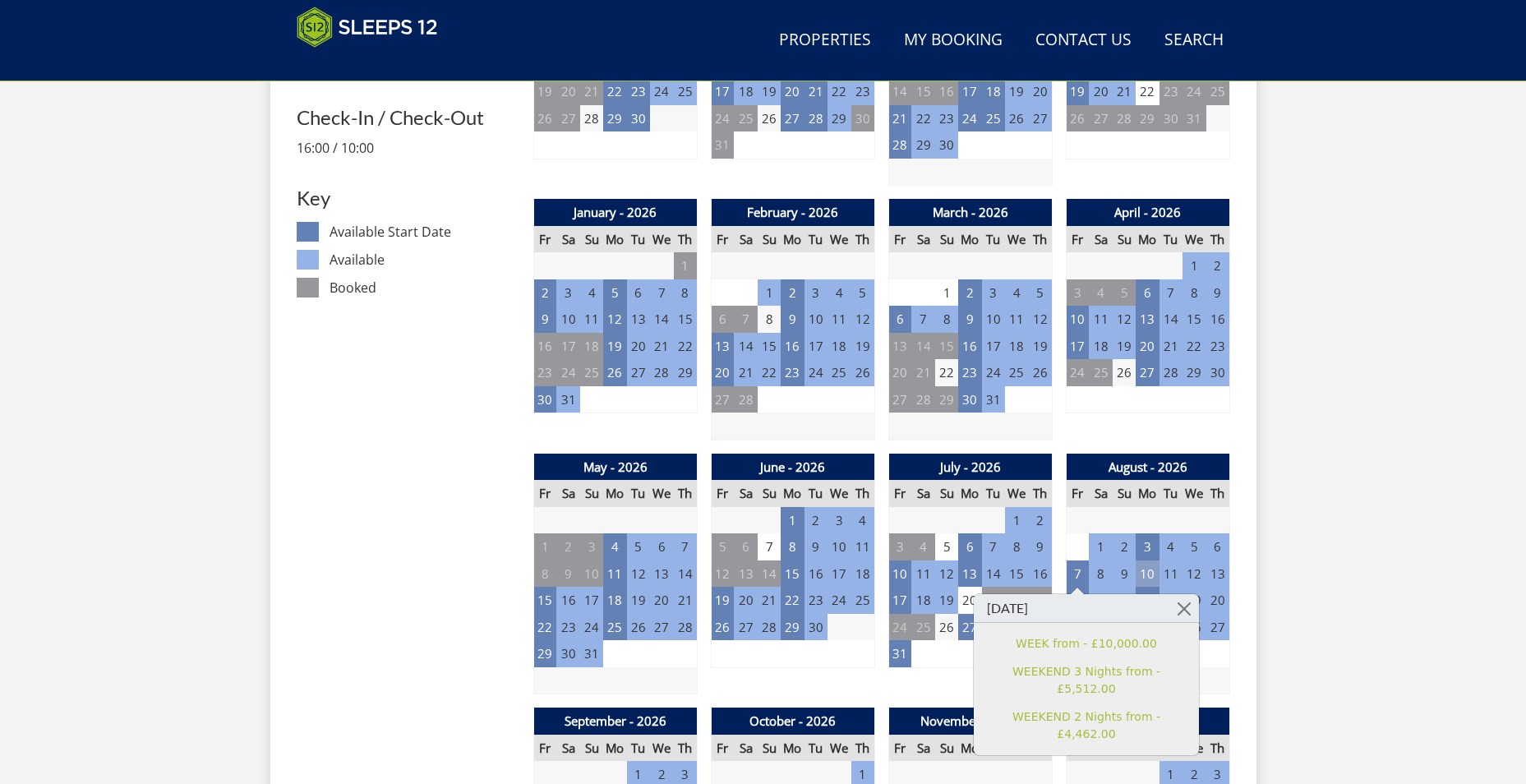
click at [1145, 572] on td "10" at bounding box center [1147, 574] width 23 height 27
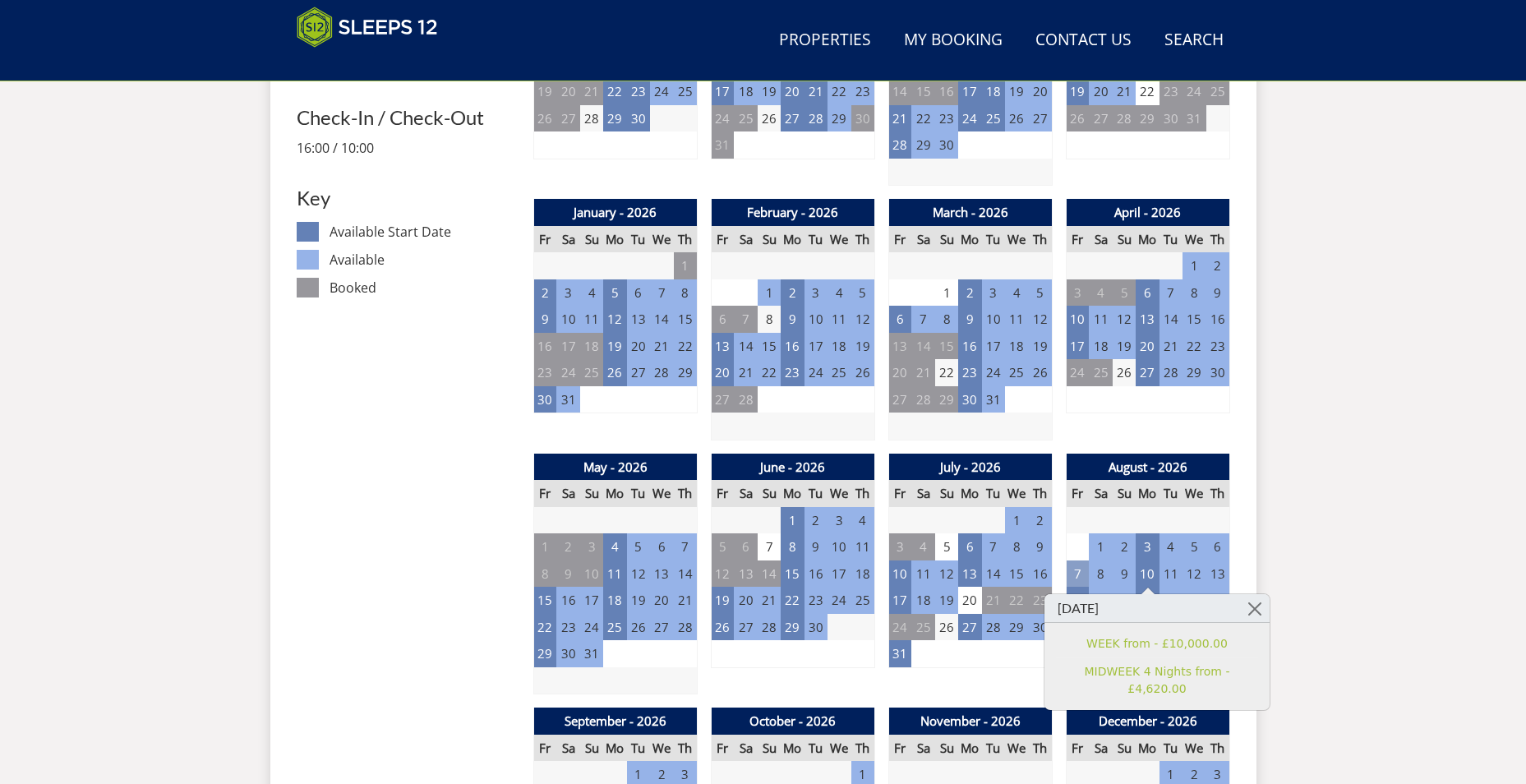
click at [1084, 569] on td "7" at bounding box center [1078, 574] width 23 height 27
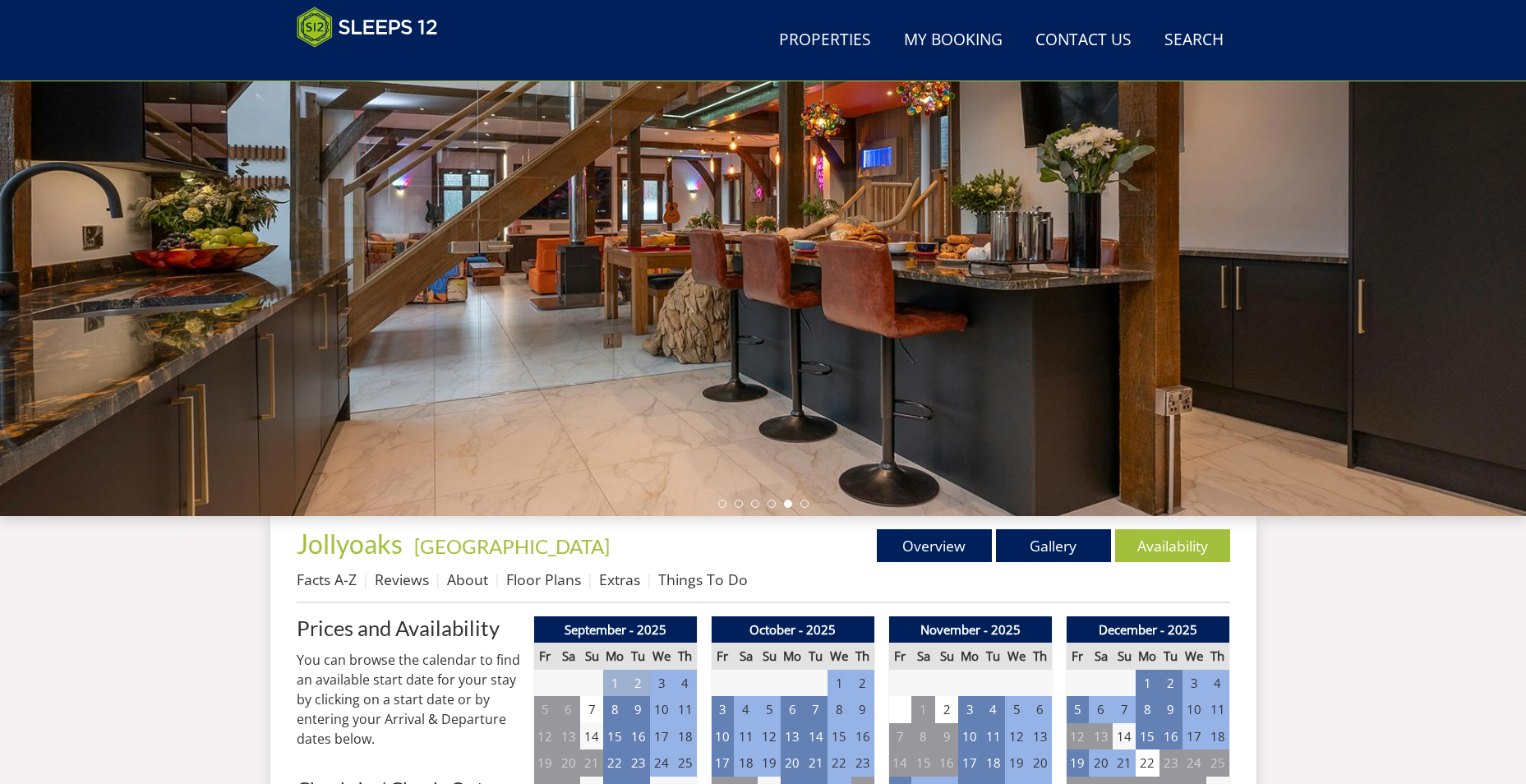
scroll to position [355, 0]
